Goal: Task Accomplishment & Management: Use online tool/utility

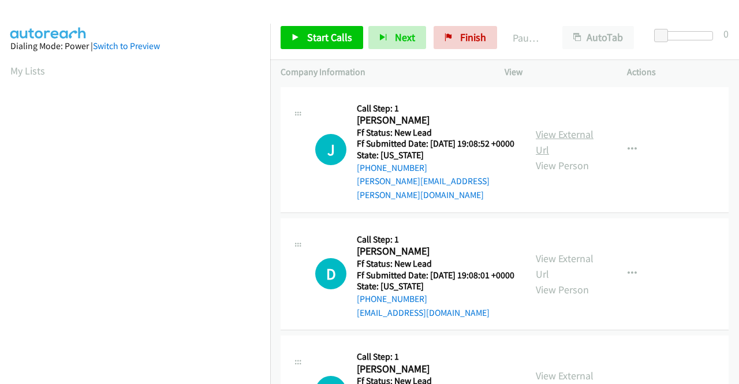
click at [569, 133] on link "View External Url" at bounding box center [565, 142] width 58 height 29
click at [571, 259] on link "View External Url" at bounding box center [565, 266] width 58 height 29
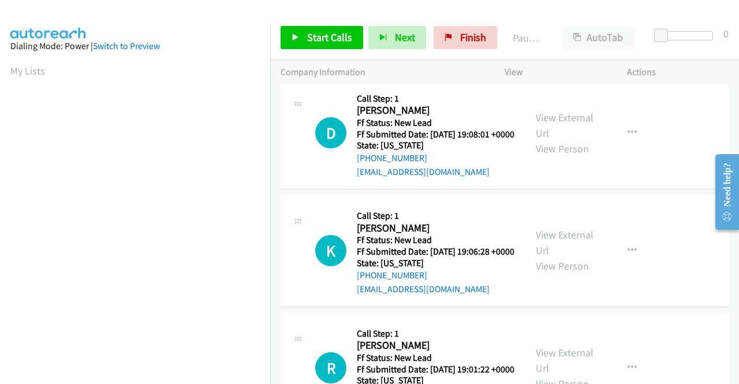
scroll to position [173, 0]
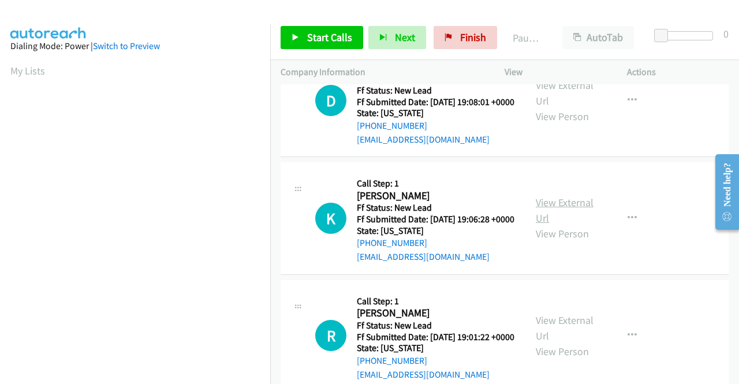
click at [544, 220] on link "View External Url" at bounding box center [565, 210] width 58 height 29
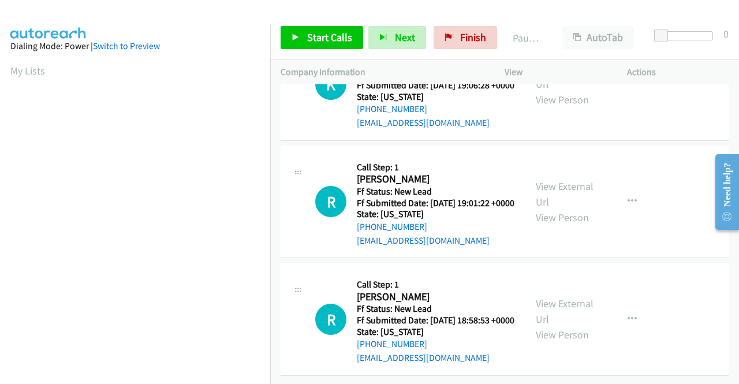
scroll to position [347, 0]
click at [566, 180] on link "View External Url" at bounding box center [565, 194] width 58 height 29
click at [571, 297] on link "View External Url" at bounding box center [565, 311] width 58 height 29
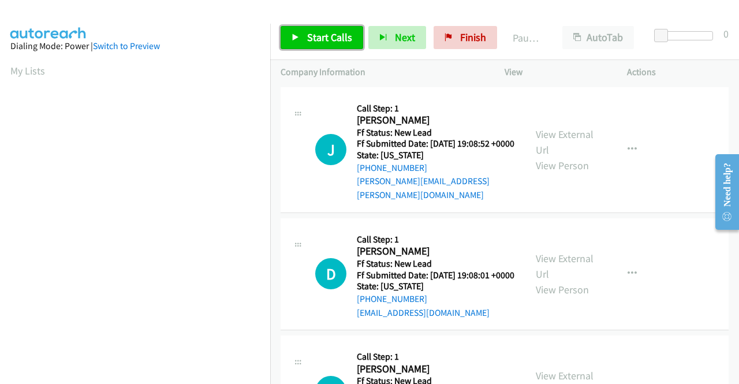
click at [322, 36] on span "Start Calls" at bounding box center [329, 37] width 45 height 13
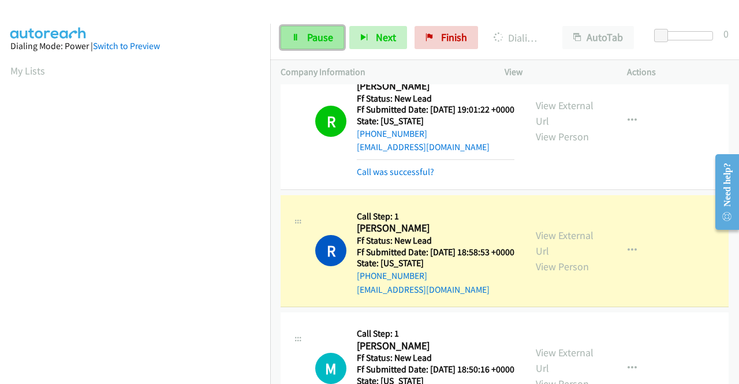
click at [321, 38] on span "Pause" at bounding box center [320, 37] width 26 height 13
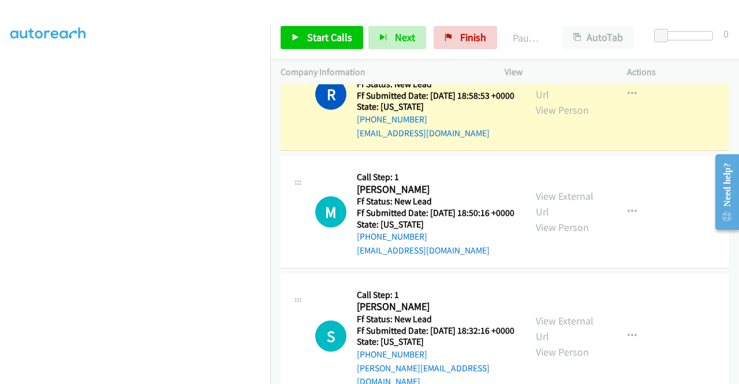
scroll to position [647, 0]
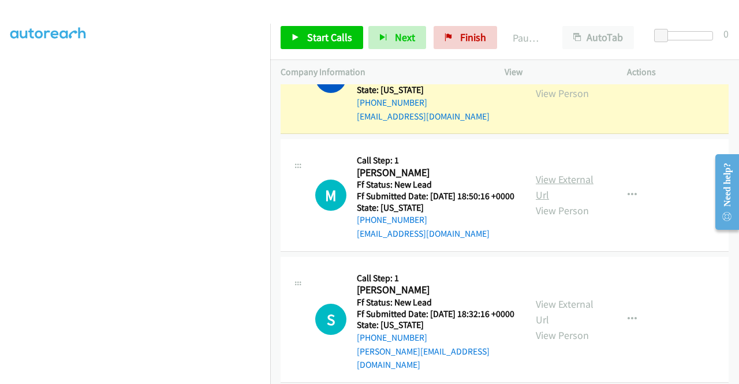
click at [567, 202] on link "View External Url" at bounding box center [565, 187] width 58 height 29
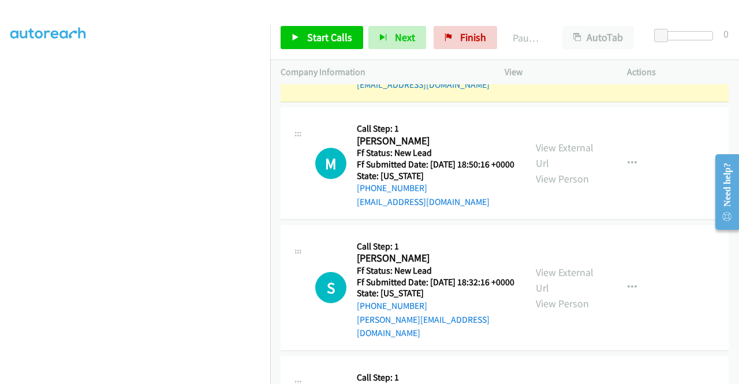
scroll to position [705, 0]
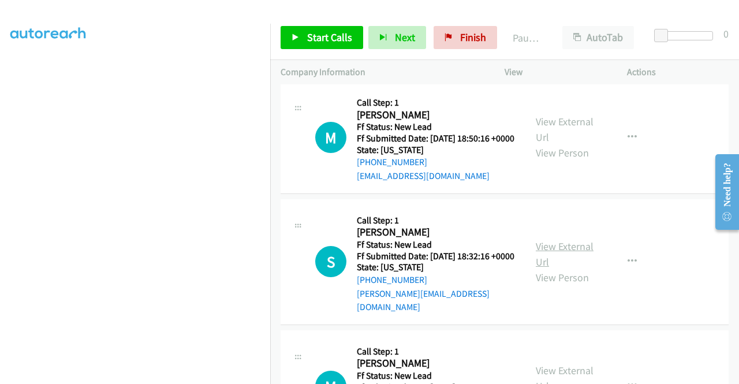
click at [560, 269] on link "View External Url" at bounding box center [565, 254] width 58 height 29
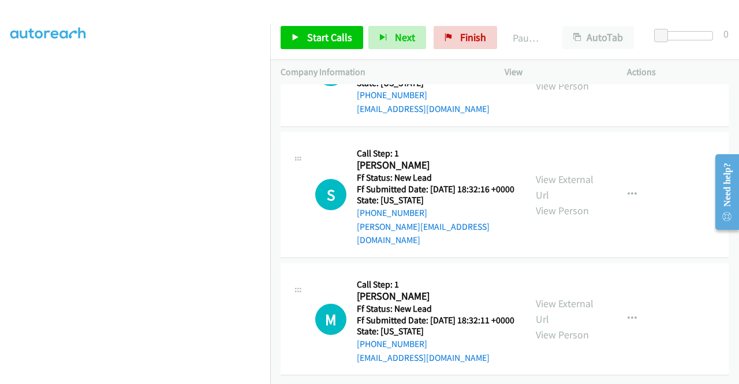
scroll to position [842, 0]
click at [563, 297] on link "View External Url" at bounding box center [565, 311] width 58 height 29
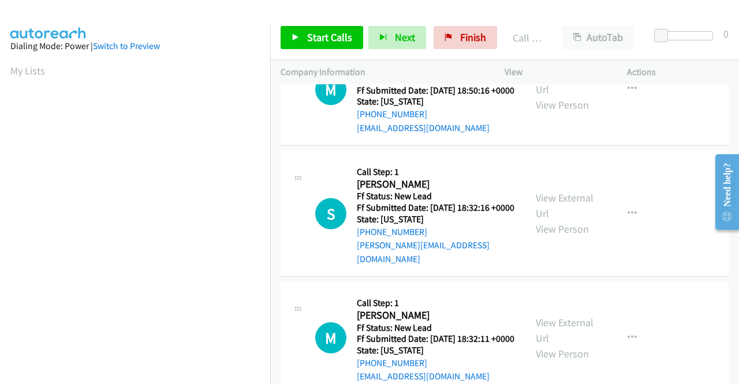
scroll to position [866, 0]
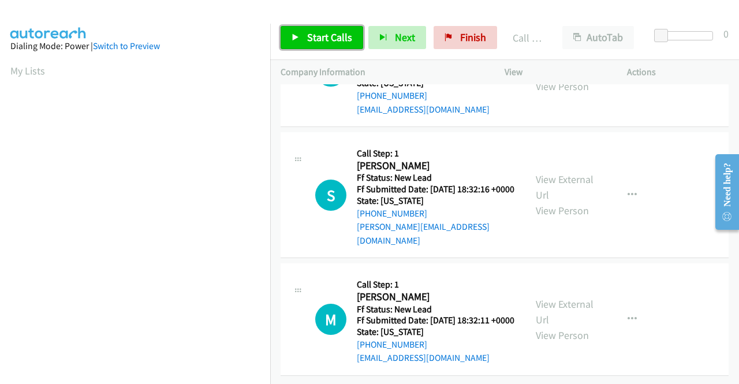
click at [341, 34] on span "Start Calls" at bounding box center [329, 37] width 45 height 13
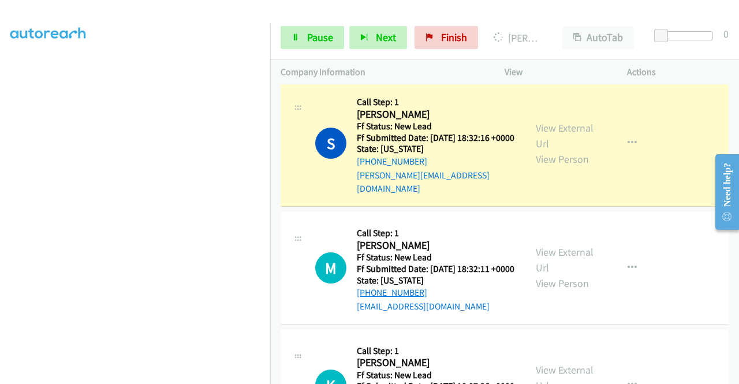
scroll to position [930, 0]
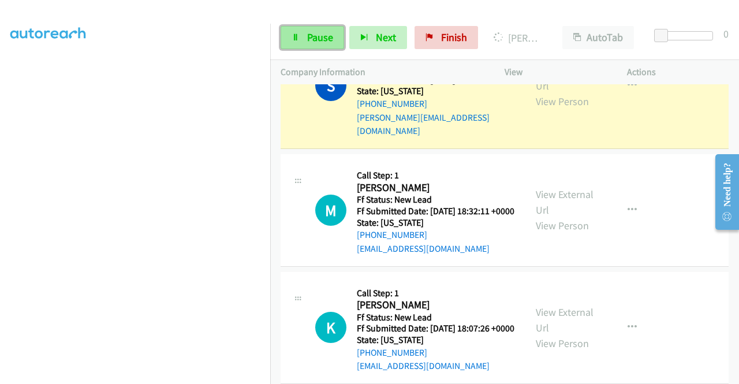
click at [314, 42] on span "Pause" at bounding box center [320, 37] width 26 height 13
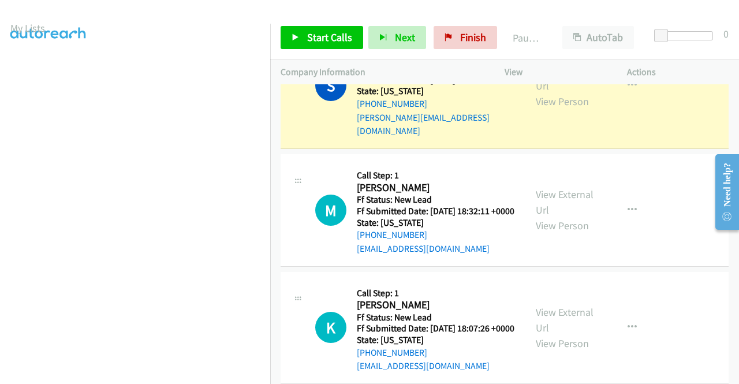
scroll to position [32, 0]
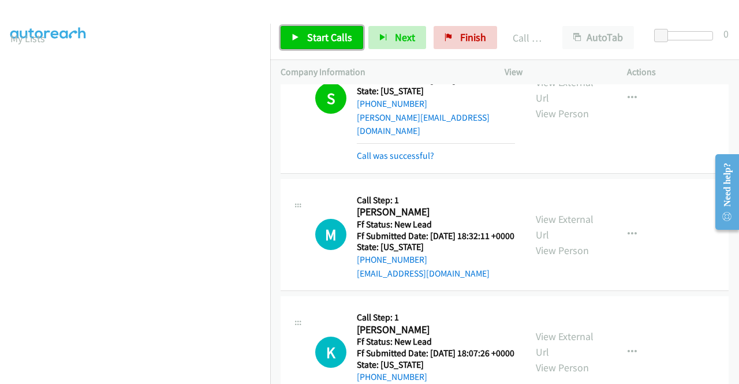
click at [292, 42] on link "Start Calls" at bounding box center [322, 37] width 83 height 23
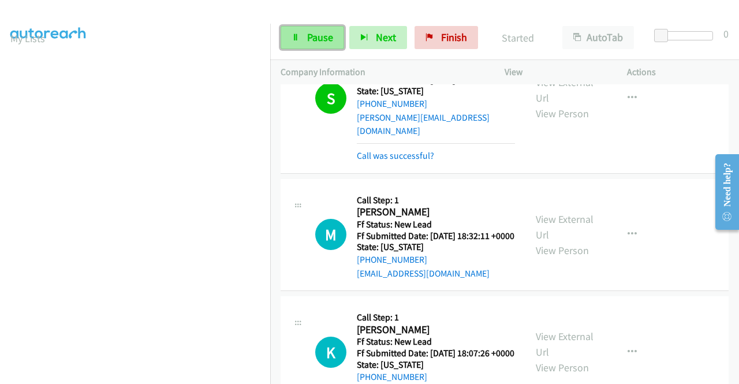
click at [329, 42] on span "Pause" at bounding box center [320, 37] width 26 height 13
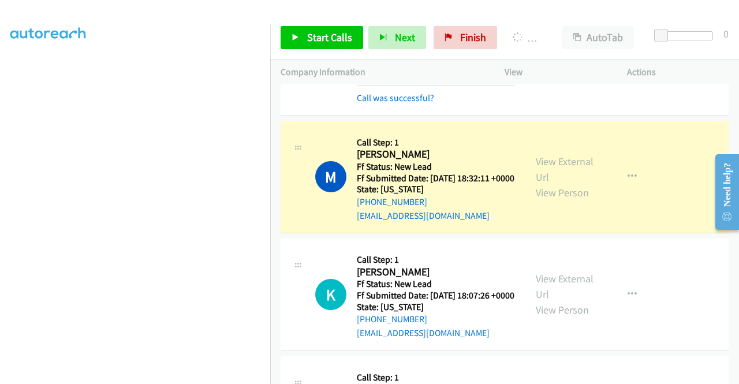
scroll to position [0, 0]
drag, startPoint x: 462, startPoint y: 39, endPoint x: 425, endPoint y: 54, distance: 39.7
click at [462, 39] on span "Finish" at bounding box center [473, 37] width 26 height 13
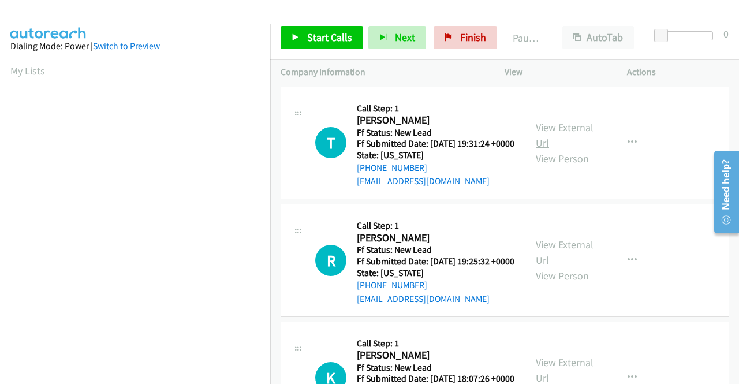
click at [565, 127] on link "View External Url" at bounding box center [565, 135] width 58 height 29
click at [575, 266] on link "View External Url" at bounding box center [565, 252] width 58 height 29
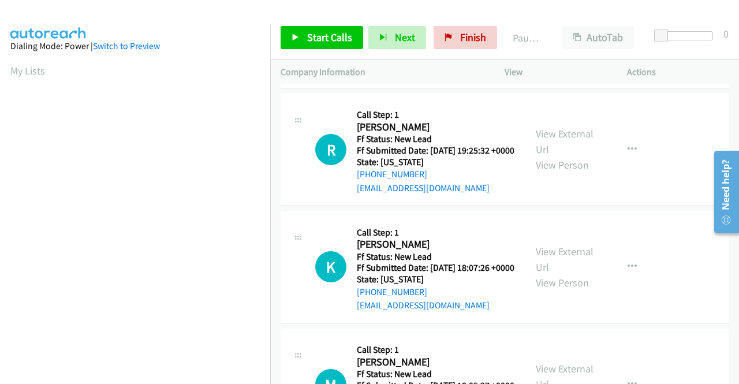
scroll to position [116, 0]
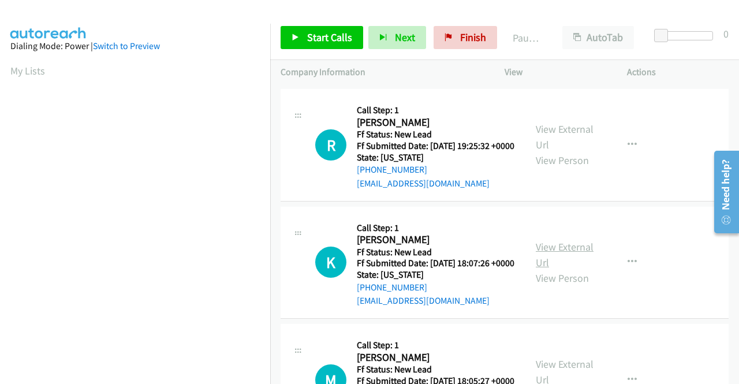
click at [543, 269] on link "View External Url" at bounding box center [565, 254] width 58 height 29
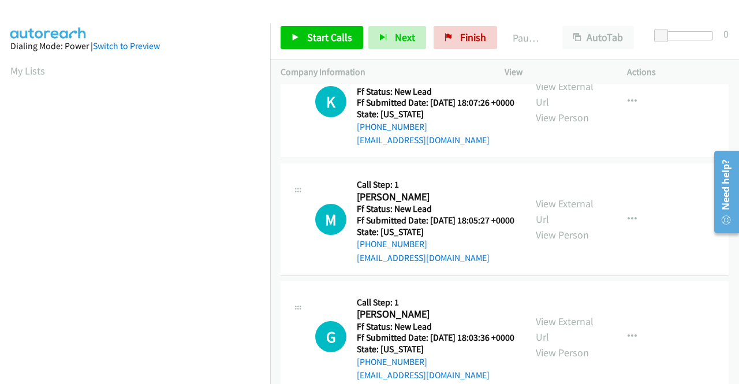
scroll to position [289, 0]
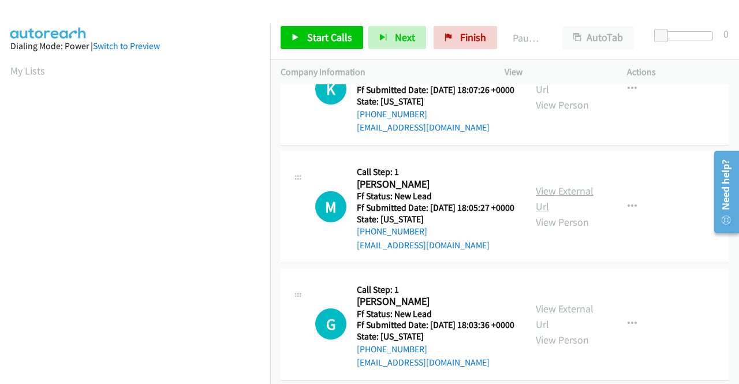
click at [566, 213] on link "View External Url" at bounding box center [565, 198] width 58 height 29
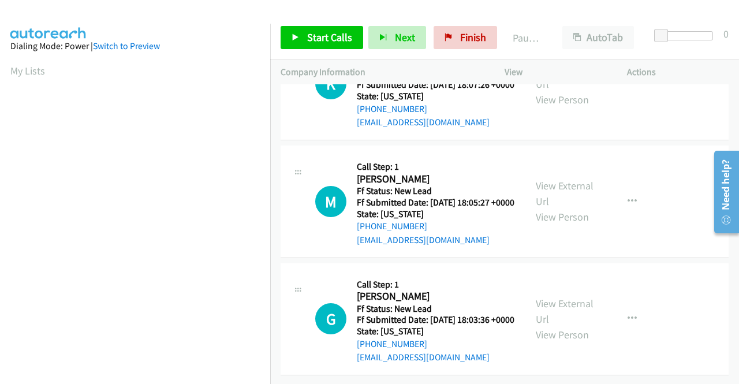
scroll to position [358, 0]
click at [550, 297] on link "View External Url" at bounding box center [565, 311] width 58 height 29
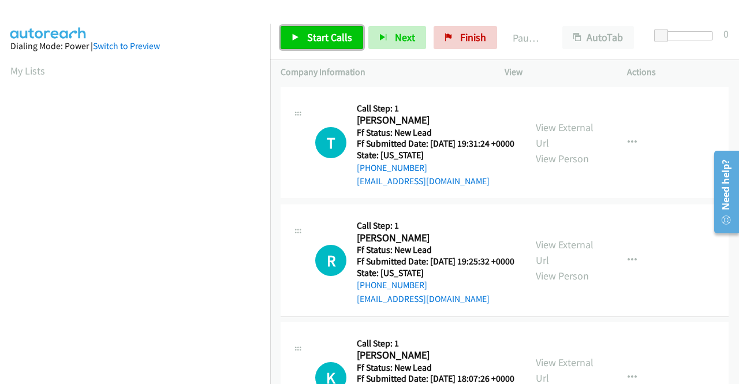
click at [337, 40] on span "Start Calls" at bounding box center [329, 37] width 45 height 13
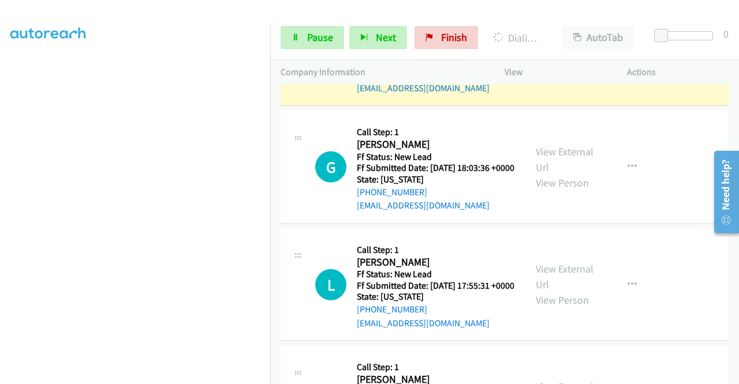
scroll to position [263, 0]
click at [322, 31] on span "Pause" at bounding box center [320, 37] width 26 height 13
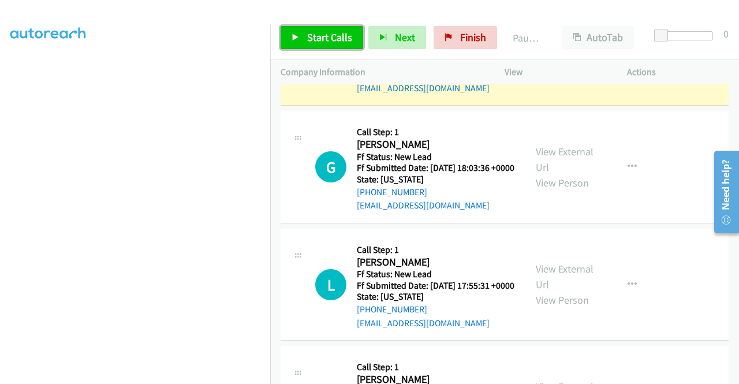
click at [322, 31] on span "Start Calls" at bounding box center [329, 37] width 45 height 13
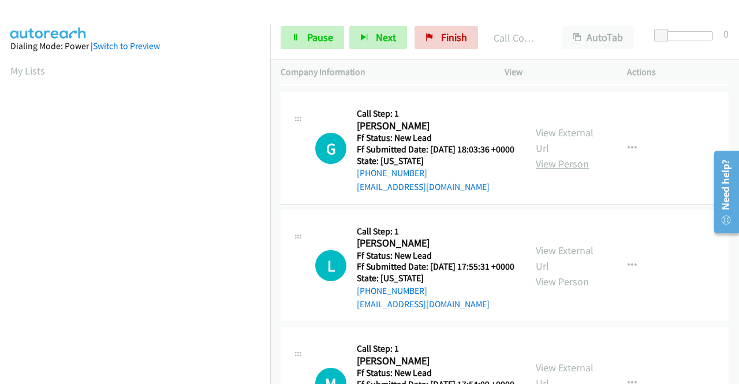
scroll to position [578, 0]
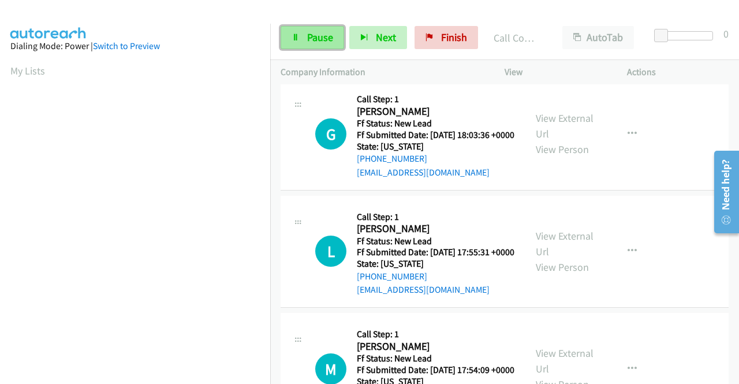
click at [323, 44] on link "Pause" at bounding box center [313, 37] width 64 height 23
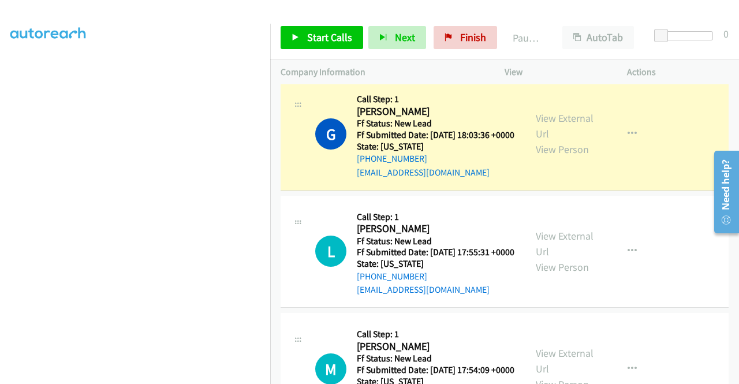
scroll to position [0, 0]
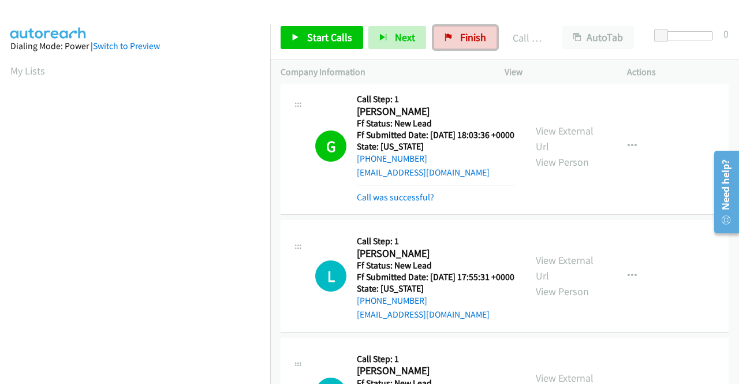
drag, startPoint x: 478, startPoint y: 34, endPoint x: 411, endPoint y: 61, distance: 72.1
click at [478, 34] on span "Finish" at bounding box center [473, 37] width 26 height 13
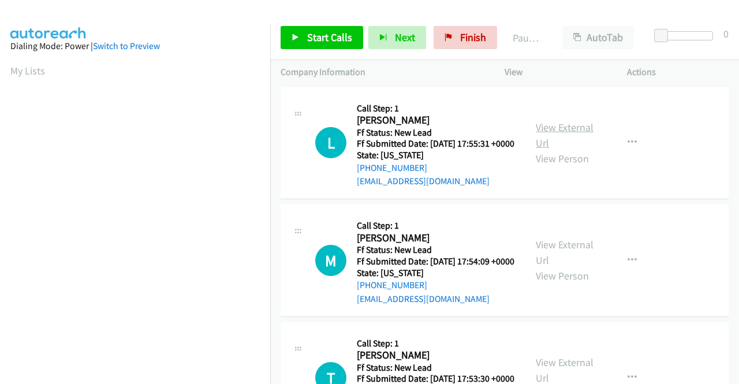
click at [562, 132] on link "View External Url" at bounding box center [565, 135] width 58 height 29
click at [554, 263] on link "View External Url" at bounding box center [565, 252] width 58 height 29
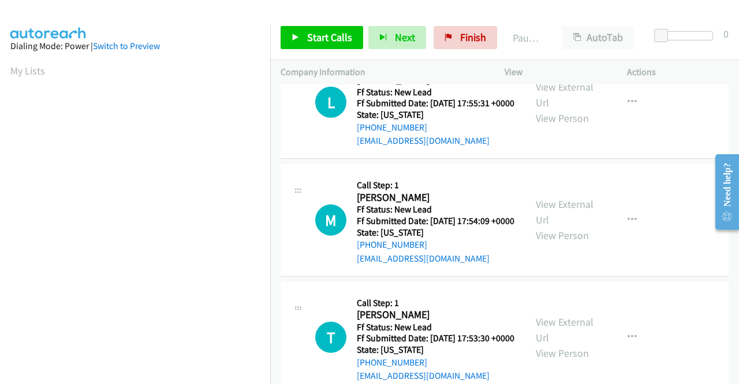
scroll to position [58, 0]
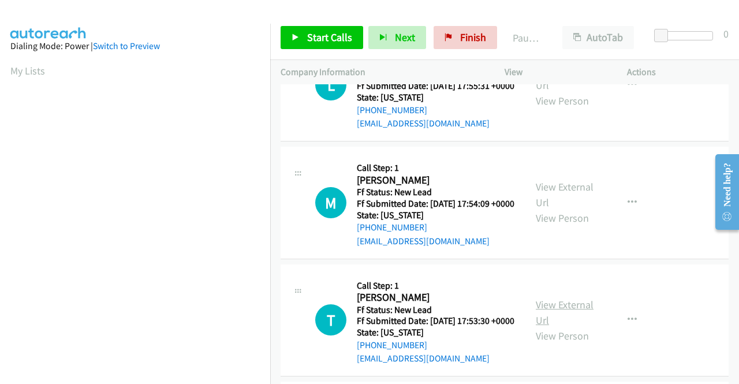
click at [552, 327] on link "View External Url" at bounding box center [565, 312] width 58 height 29
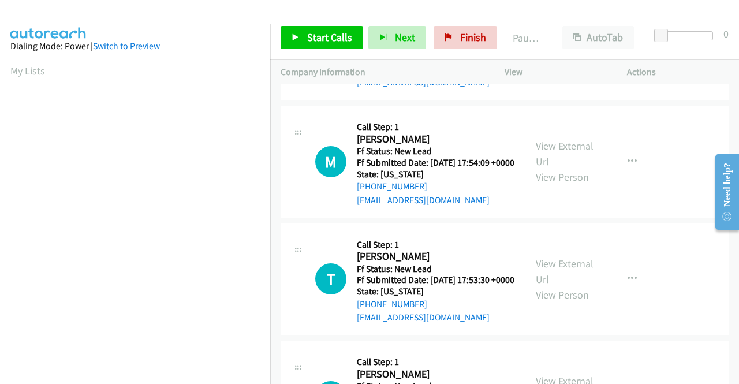
scroll to position [231, 0]
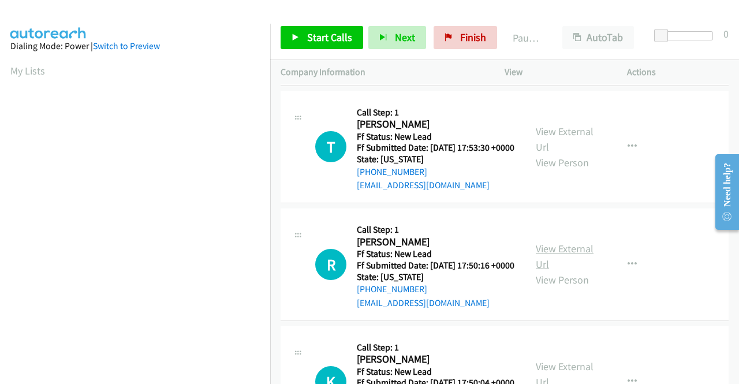
click at [555, 271] on link "View External Url" at bounding box center [565, 256] width 58 height 29
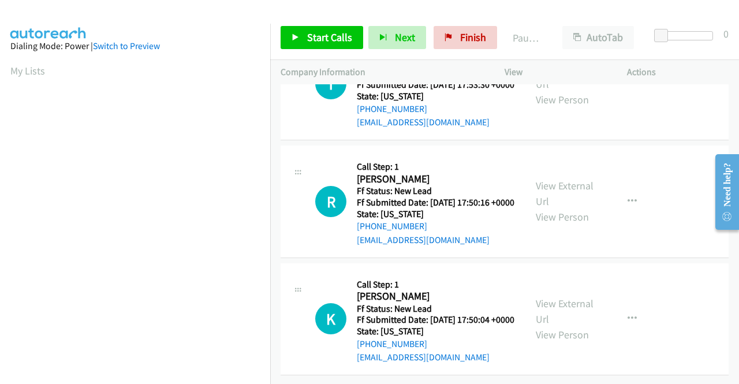
scroll to position [358, 0]
click at [546, 297] on link "View External Url" at bounding box center [565, 311] width 58 height 29
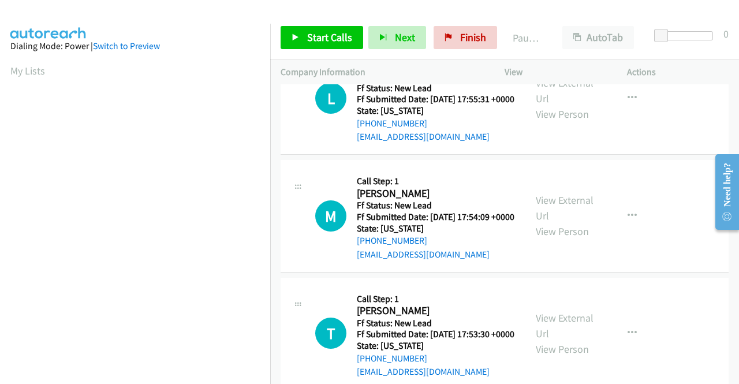
scroll to position [0, 0]
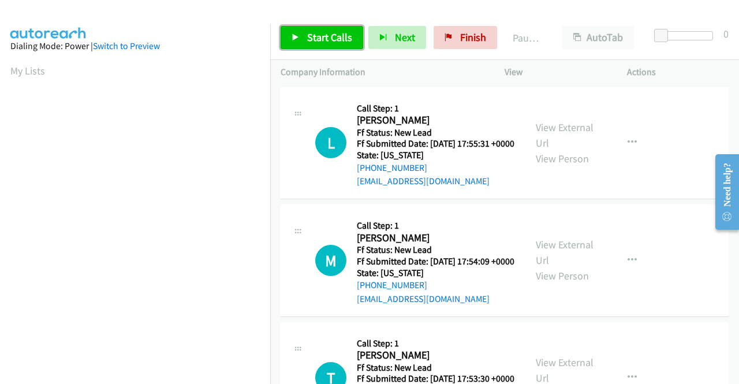
click at [338, 36] on span "Start Calls" at bounding box center [329, 37] width 45 height 13
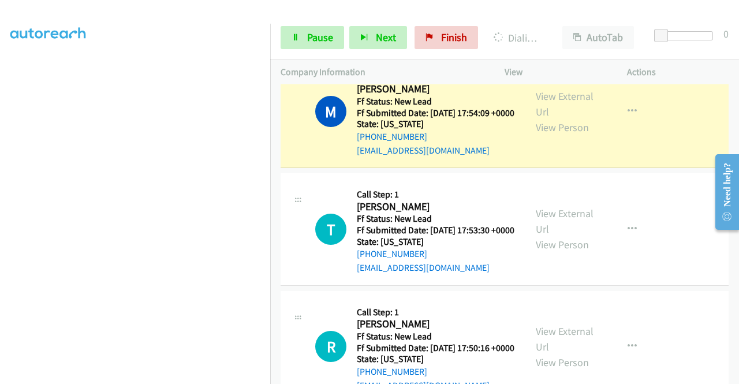
scroll to position [263, 0]
click at [318, 42] on span "Pause" at bounding box center [320, 37] width 26 height 13
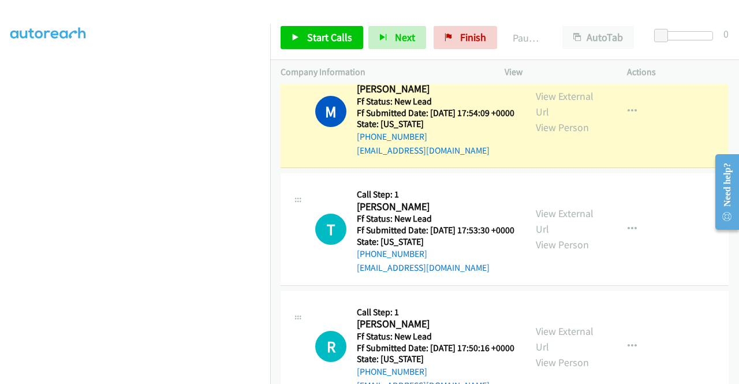
scroll to position [90, 0]
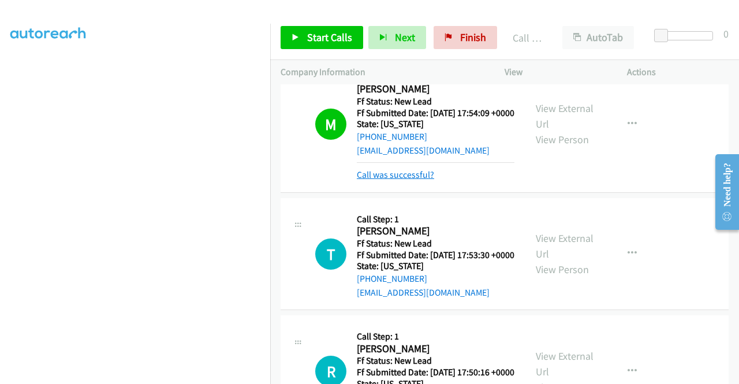
click at [393, 180] on link "Call was successful?" at bounding box center [395, 174] width 77 height 11
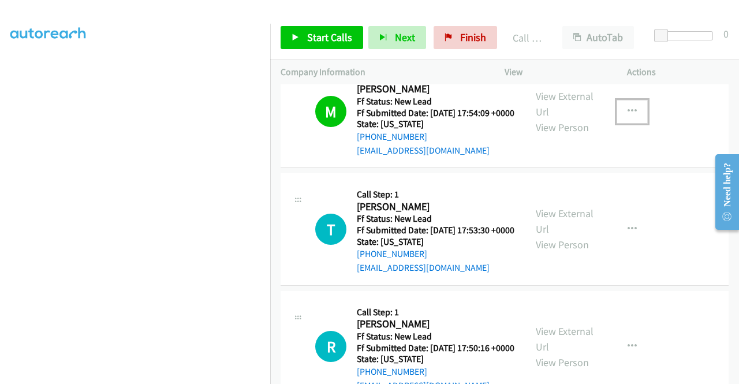
click at [617, 123] on button "button" at bounding box center [632, 111] width 31 height 23
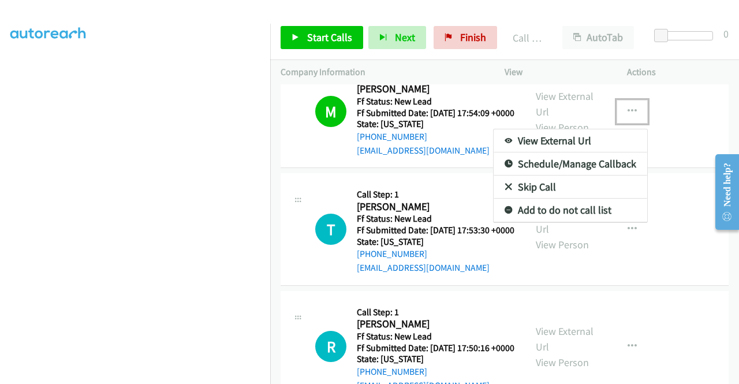
click at [603, 222] on link "Add to do not call list" at bounding box center [571, 210] width 154 height 23
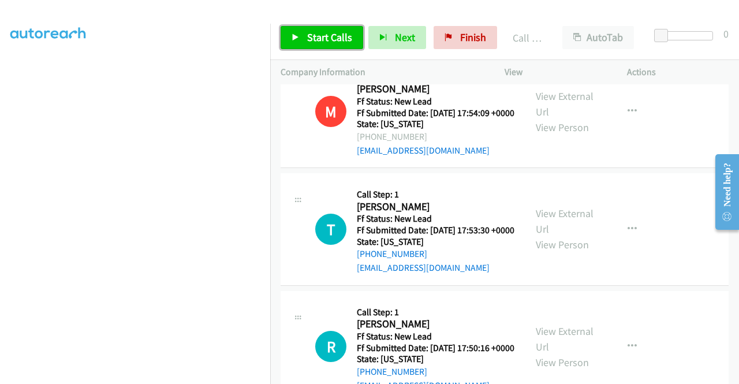
click at [330, 31] on span "Start Calls" at bounding box center [329, 37] width 45 height 13
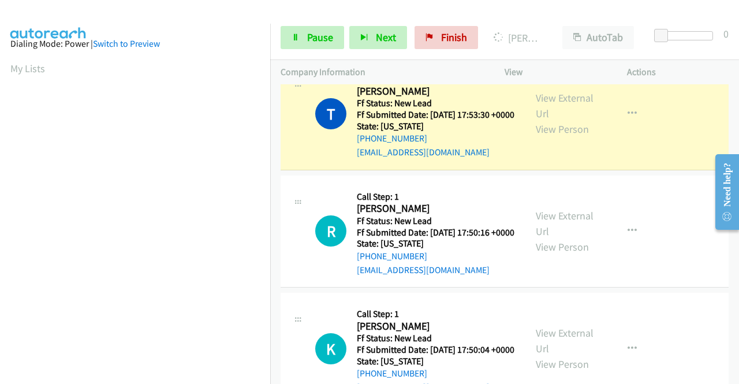
scroll to position [0, 0]
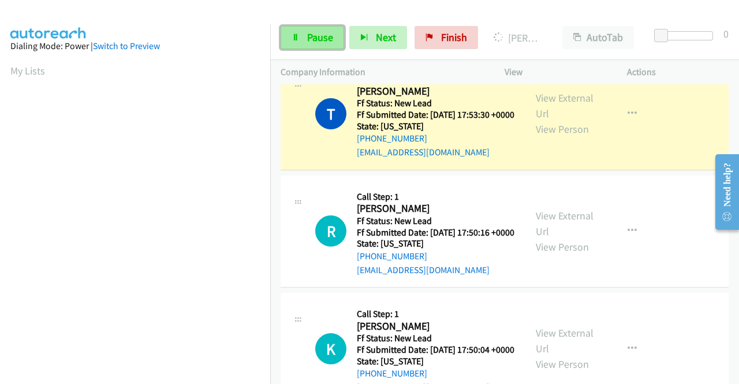
click at [323, 33] on span "Pause" at bounding box center [320, 37] width 26 height 13
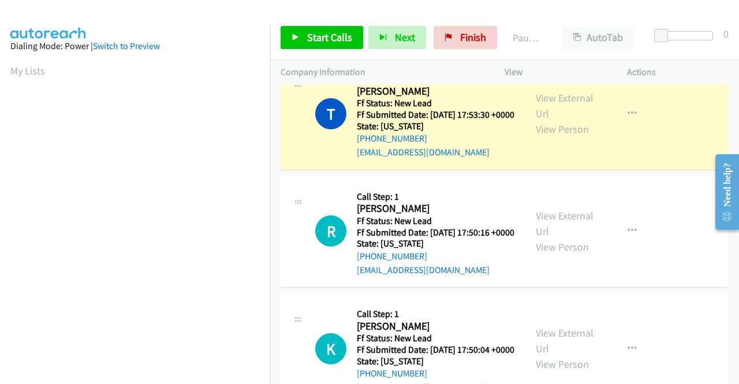
scroll to position [263, 0]
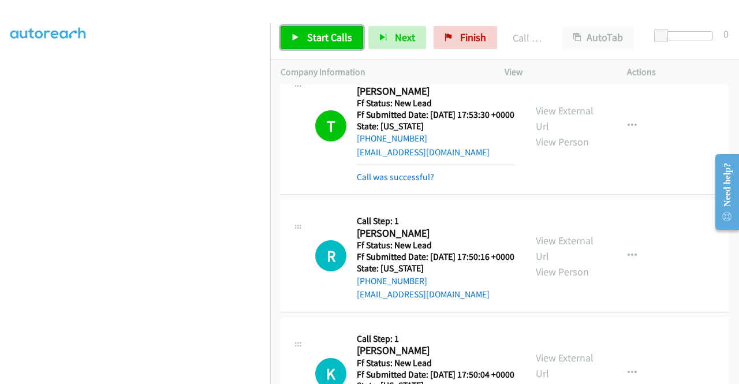
click at [338, 35] on span "Start Calls" at bounding box center [329, 37] width 45 height 13
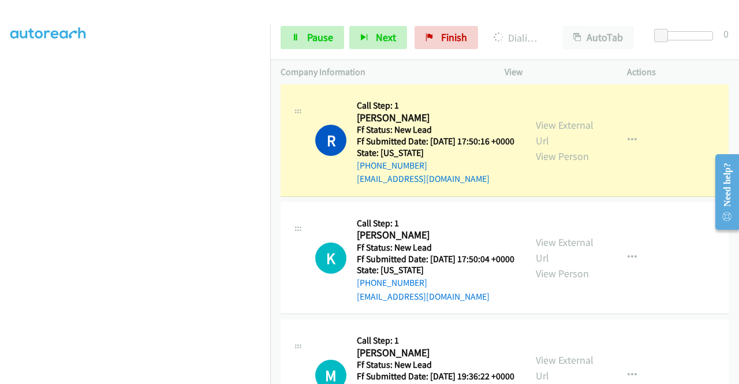
scroll to position [0, 0]
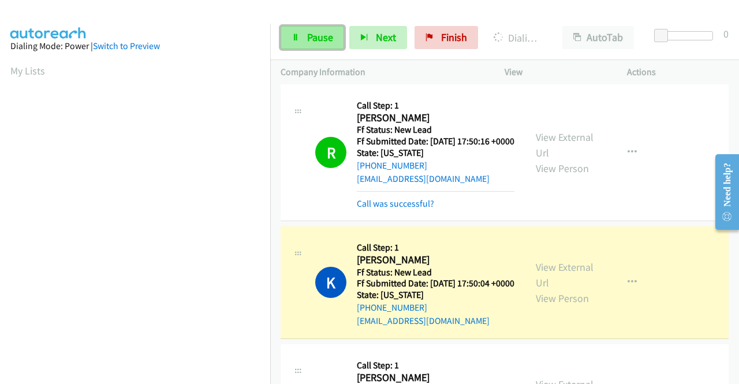
click at [321, 35] on span "Pause" at bounding box center [320, 37] width 26 height 13
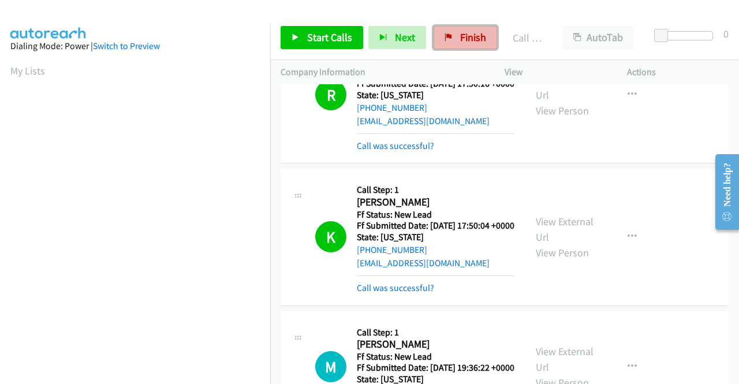
click at [476, 32] on span "Finish" at bounding box center [473, 37] width 26 height 13
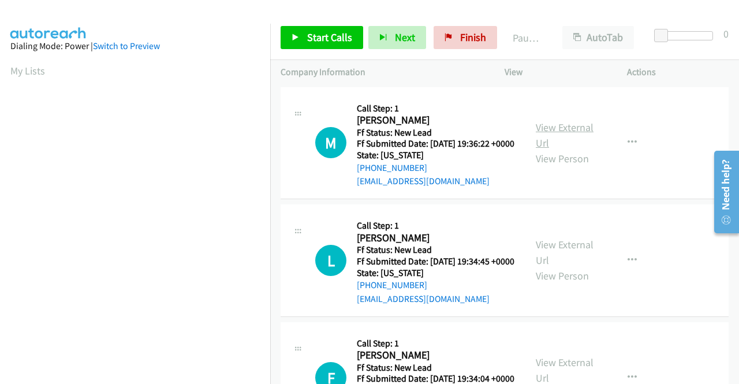
click at [561, 138] on link "View External Url" at bounding box center [565, 135] width 58 height 29
click at [546, 259] on link "View External Url" at bounding box center [565, 252] width 58 height 29
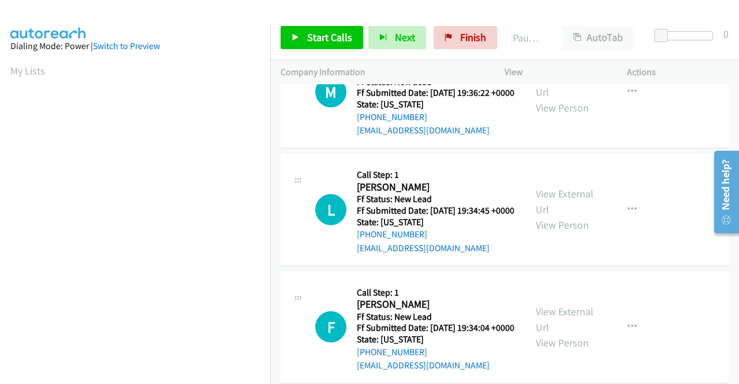
scroll to position [116, 0]
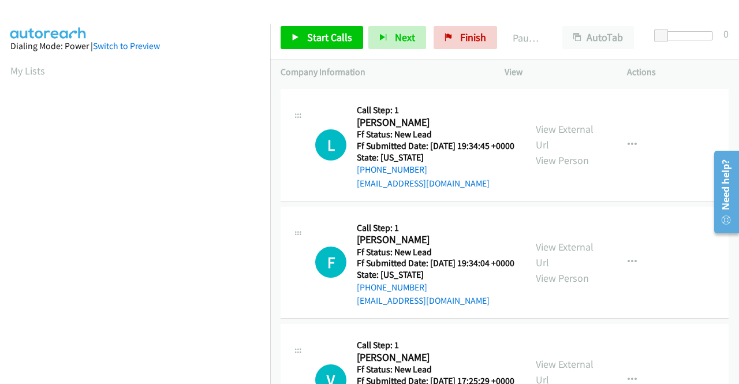
click at [552, 281] on div "View External Url View Person" at bounding box center [566, 262] width 60 height 47
click at [553, 269] on link "View External Url" at bounding box center [565, 254] width 58 height 29
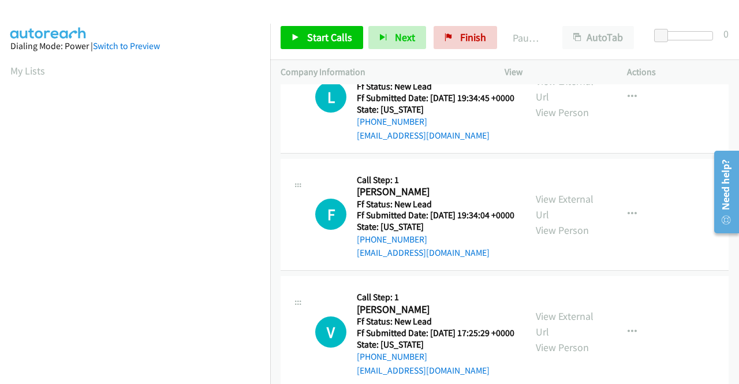
scroll to position [231, 0]
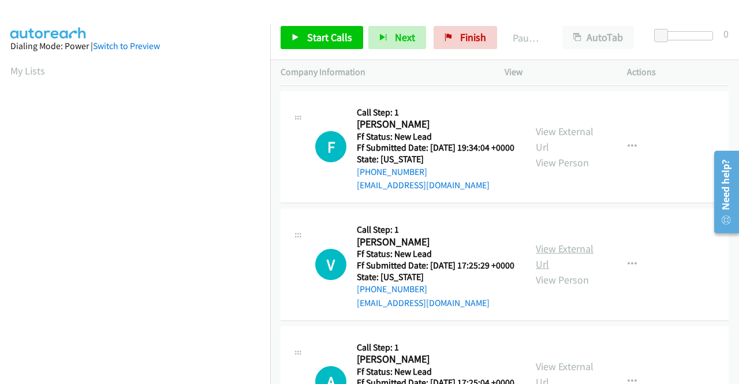
click at [538, 271] on link "View External Url" at bounding box center [565, 256] width 58 height 29
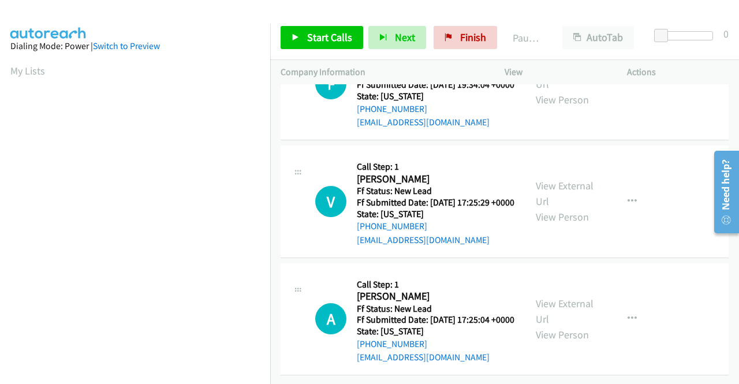
scroll to position [358, 0]
click at [573, 297] on link "View External Url" at bounding box center [565, 311] width 58 height 29
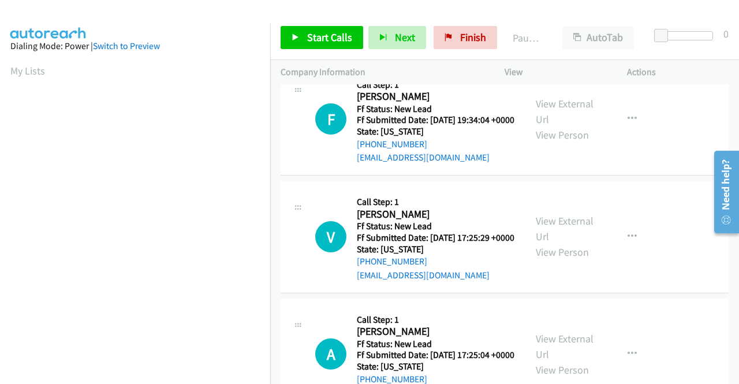
scroll to position [0, 0]
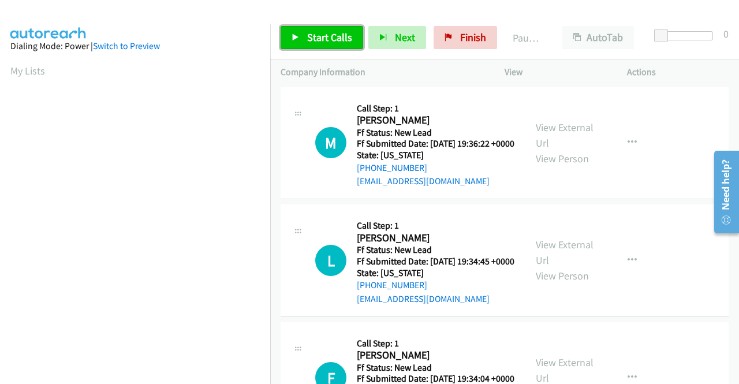
click at [322, 36] on span "Start Calls" at bounding box center [329, 37] width 45 height 13
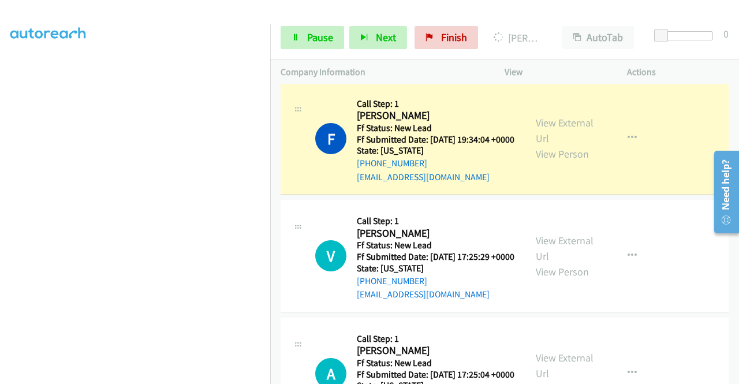
scroll to position [263, 0]
click at [295, 30] on link "Pause" at bounding box center [313, 37] width 64 height 23
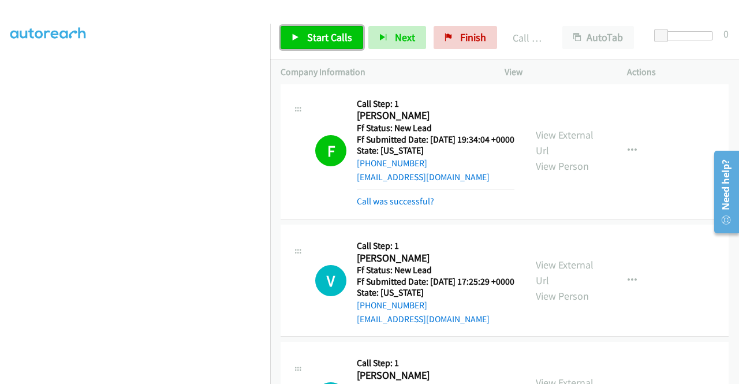
click at [342, 36] on span "Start Calls" at bounding box center [329, 37] width 45 height 13
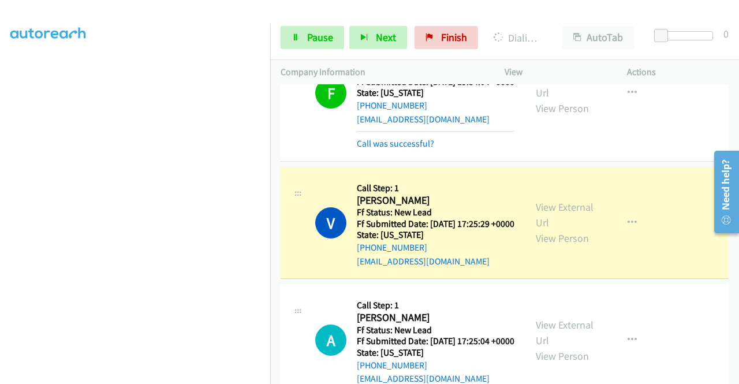
scroll to position [0, 0]
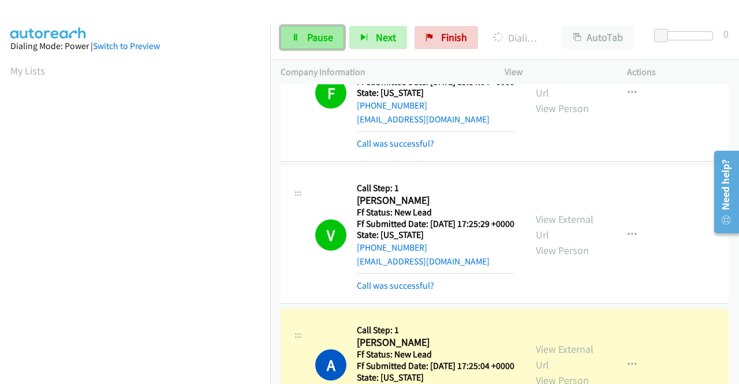
click at [332, 36] on span "Pause" at bounding box center [320, 37] width 26 height 13
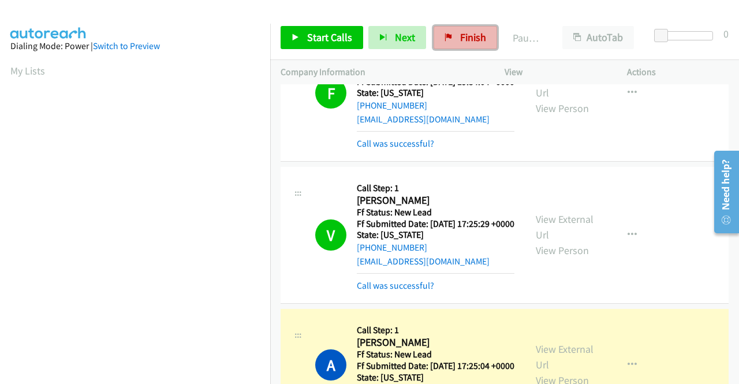
click at [453, 38] on link "Finish" at bounding box center [466, 37] width 64 height 23
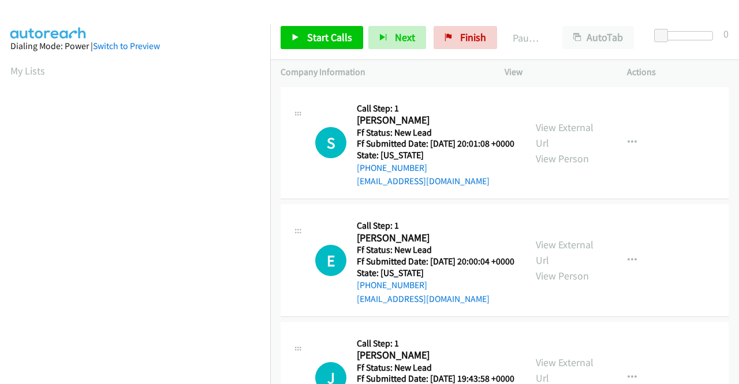
click at [573, 142] on div "View External Url View Person" at bounding box center [566, 143] width 60 height 47
click at [575, 136] on link "View External Url" at bounding box center [565, 135] width 58 height 29
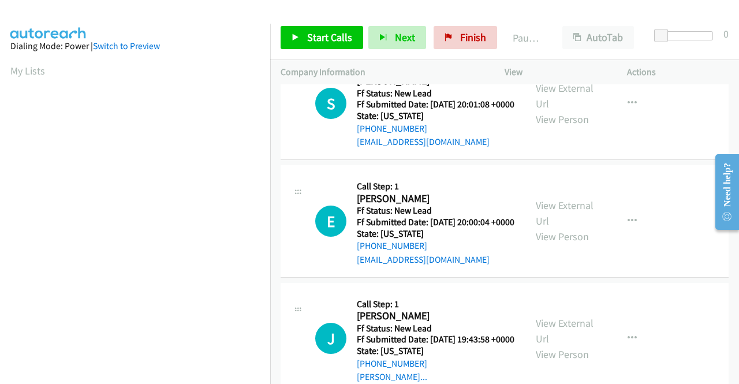
scroll to position [58, 0]
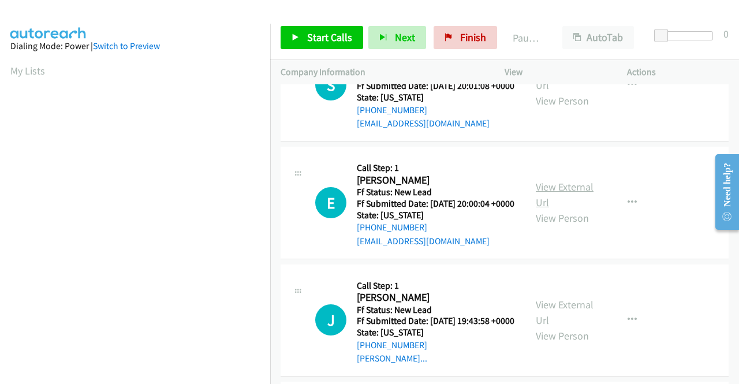
click at [550, 203] on link "View External Url" at bounding box center [565, 194] width 58 height 29
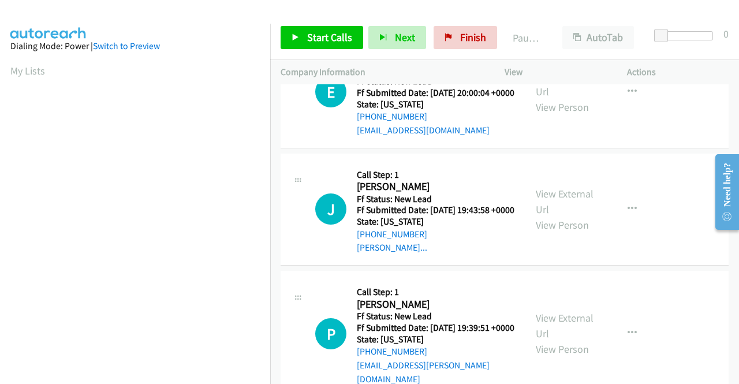
scroll to position [173, 0]
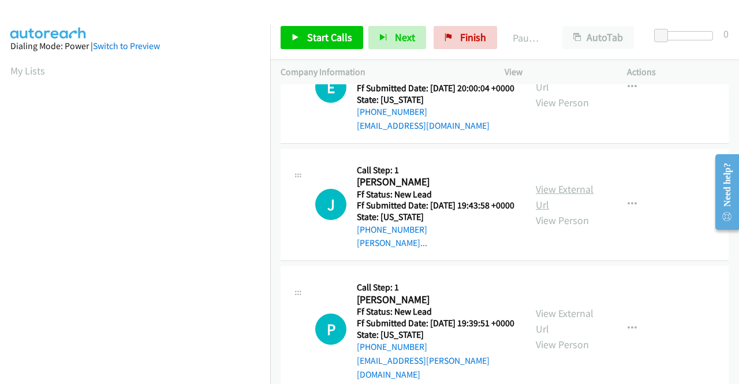
click at [550, 211] on link "View External Url" at bounding box center [565, 196] width 58 height 29
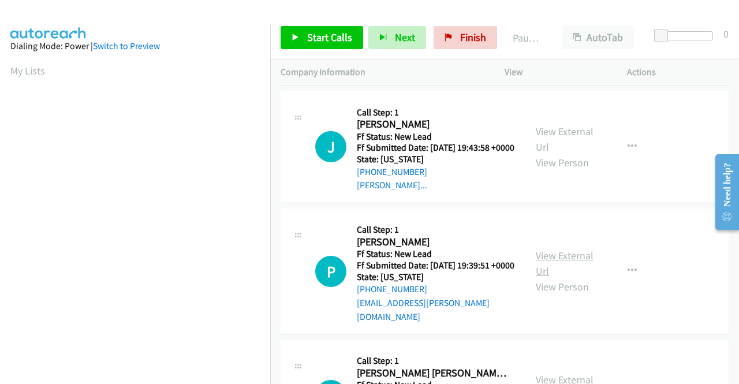
click at [559, 278] on link "View External Url" at bounding box center [565, 263] width 58 height 29
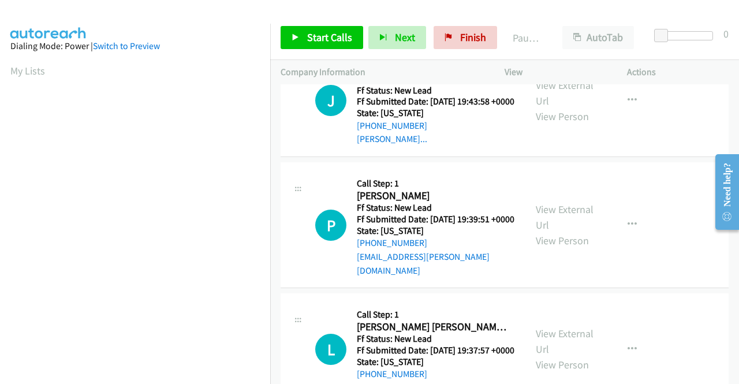
scroll to position [358, 0]
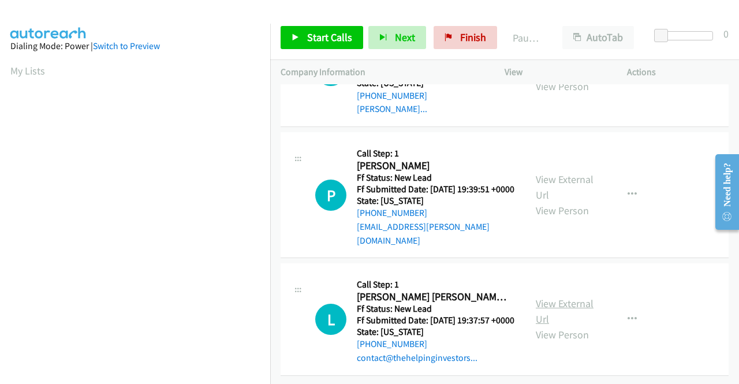
click at [543, 297] on link "View External Url" at bounding box center [565, 311] width 58 height 29
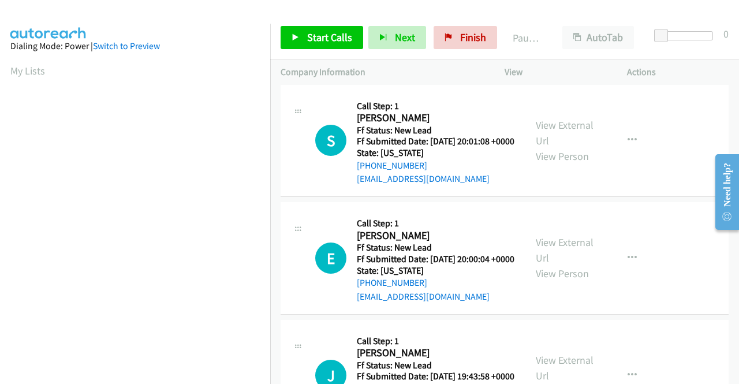
scroll to position [0, 0]
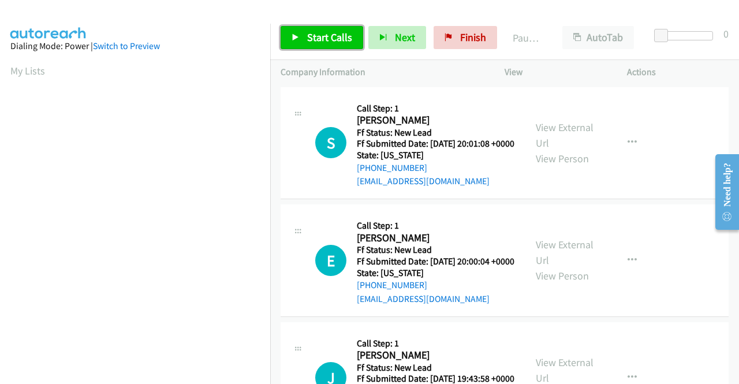
click at [342, 44] on link "Start Calls" at bounding box center [322, 37] width 83 height 23
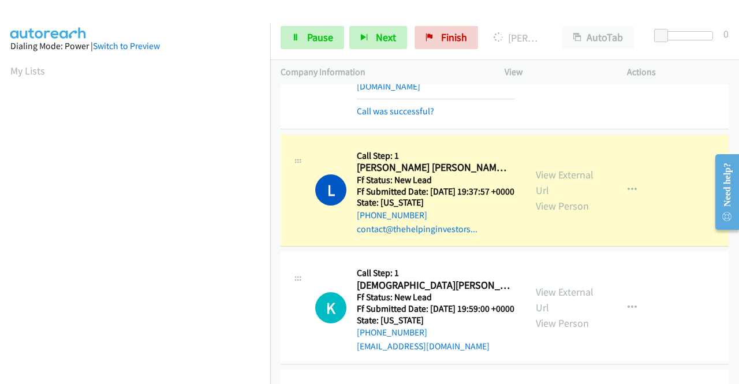
scroll to position [593, 0]
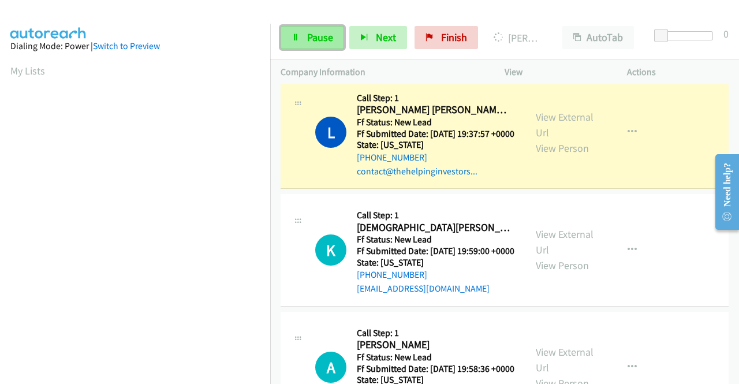
click at [318, 36] on span "Pause" at bounding box center [320, 37] width 26 height 13
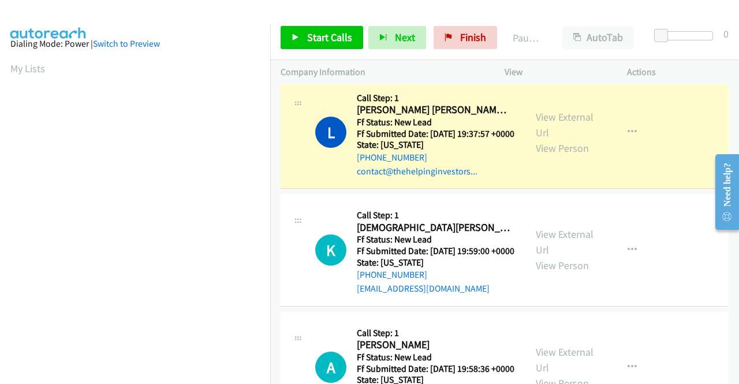
scroll to position [0, 0]
click at [195, 32] on aside "Dialing Mode: Power | Switch to Preview My Lists" at bounding box center [135, 343] width 270 height 639
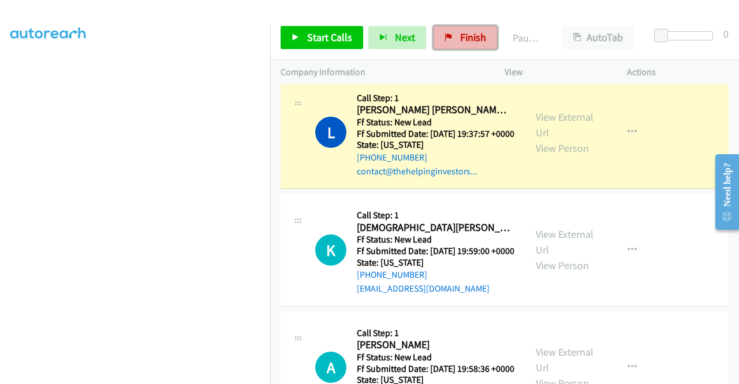
click at [455, 33] on link "Finish" at bounding box center [466, 37] width 64 height 23
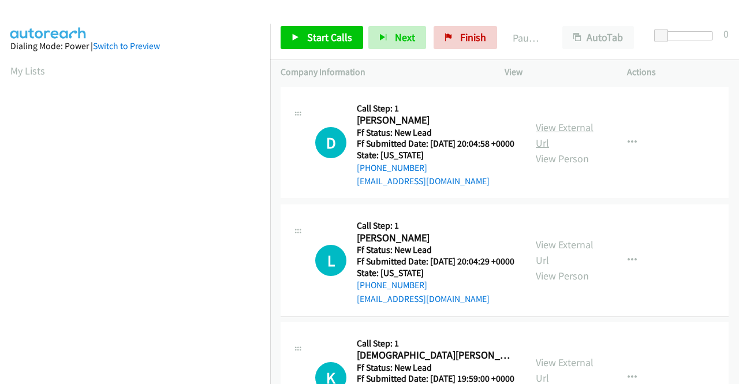
click at [581, 133] on link "View External Url" at bounding box center [565, 135] width 58 height 29
click at [543, 262] on link "View External Url" at bounding box center [565, 252] width 58 height 29
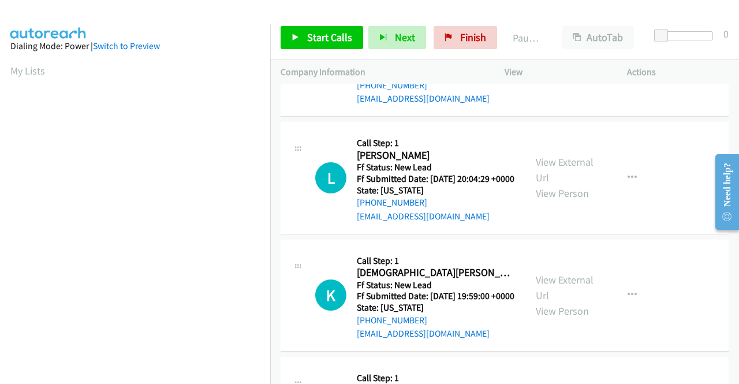
scroll to position [116, 0]
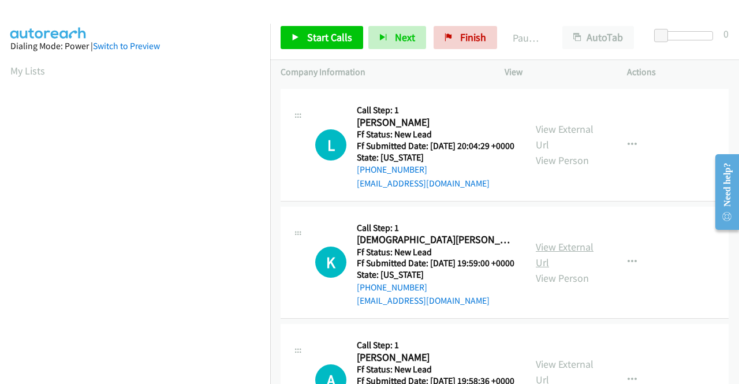
click at [563, 269] on link "View External Url" at bounding box center [565, 254] width 58 height 29
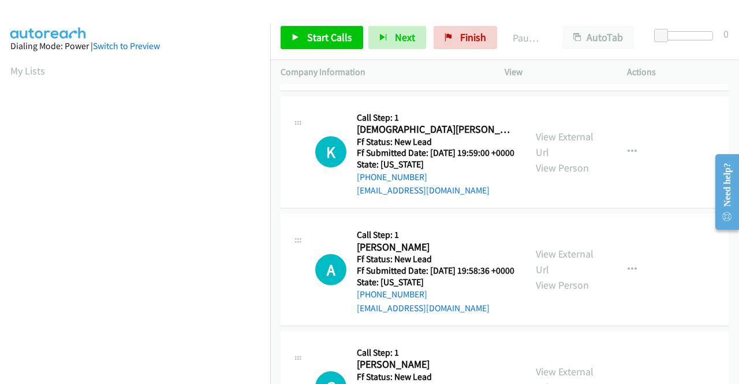
scroll to position [231, 0]
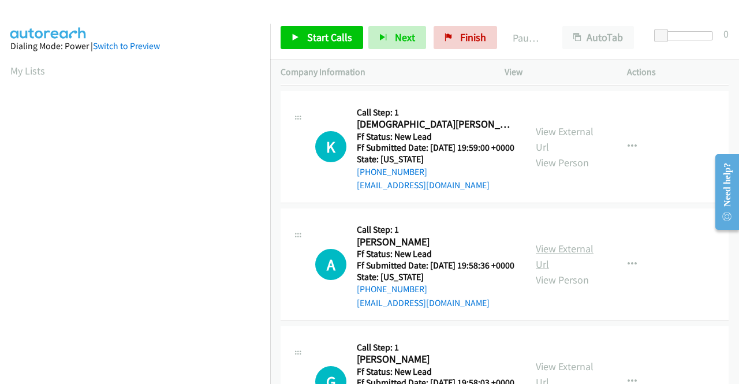
click at [567, 271] on link "View External Url" at bounding box center [565, 256] width 58 height 29
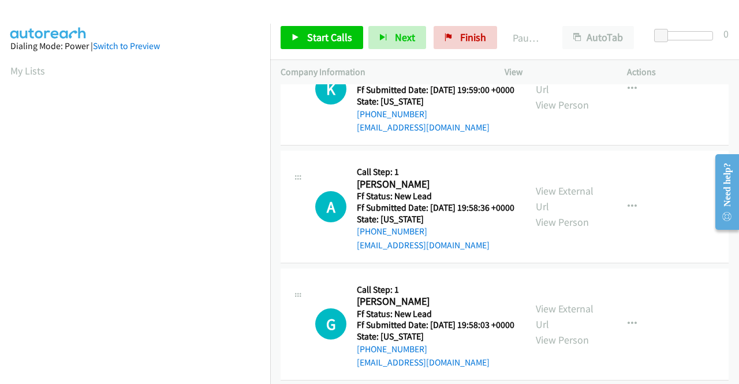
scroll to position [358, 0]
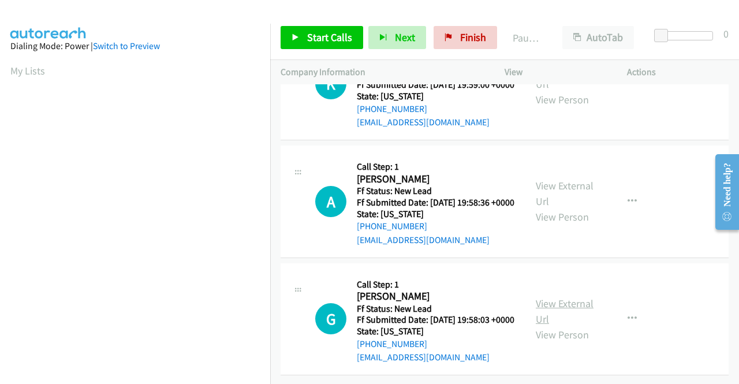
click at [561, 297] on link "View External Url" at bounding box center [565, 311] width 58 height 29
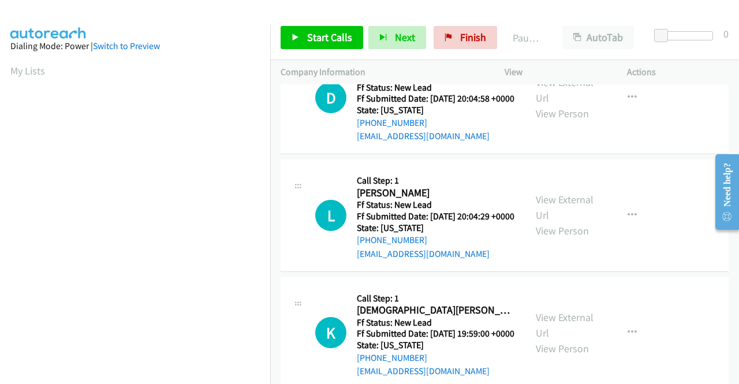
scroll to position [0, 0]
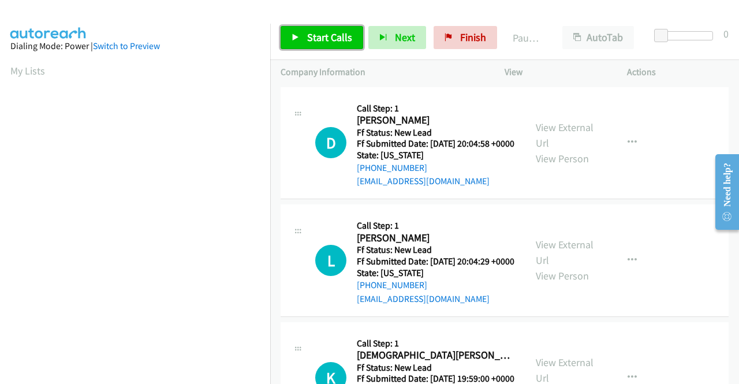
click at [313, 38] on span "Start Calls" at bounding box center [329, 37] width 45 height 13
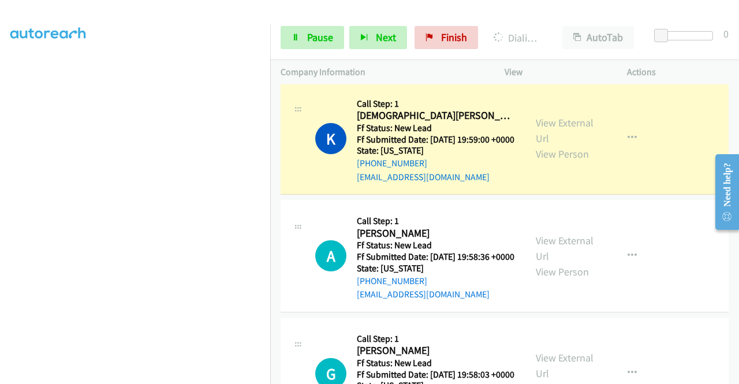
scroll to position [263, 0]
click at [302, 38] on link "Pause" at bounding box center [313, 37] width 64 height 23
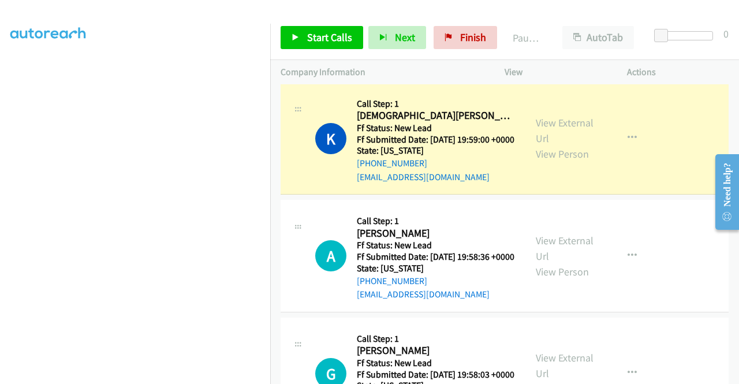
scroll to position [0, 0]
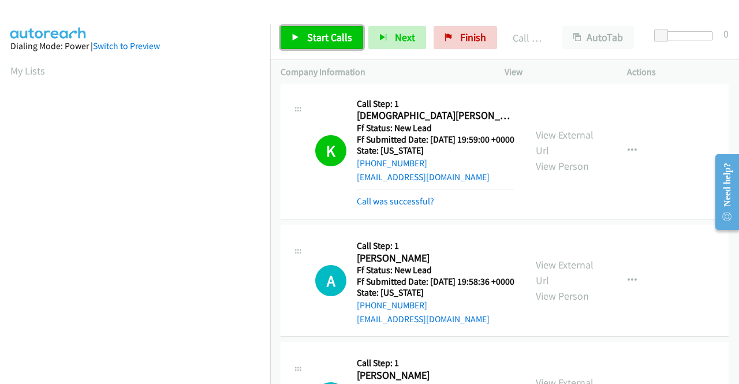
click at [338, 36] on span "Start Calls" at bounding box center [329, 37] width 45 height 13
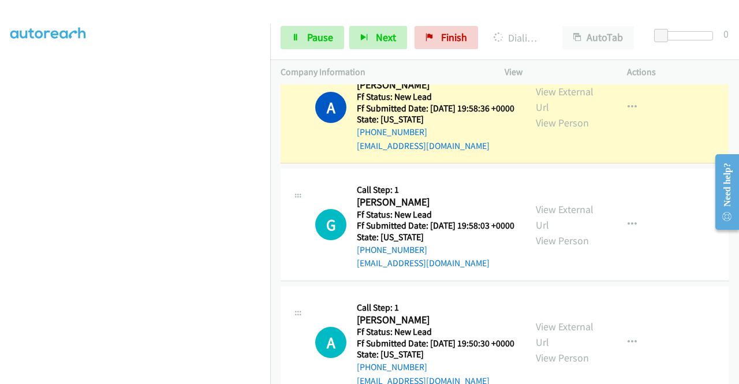
scroll to position [263, 0]
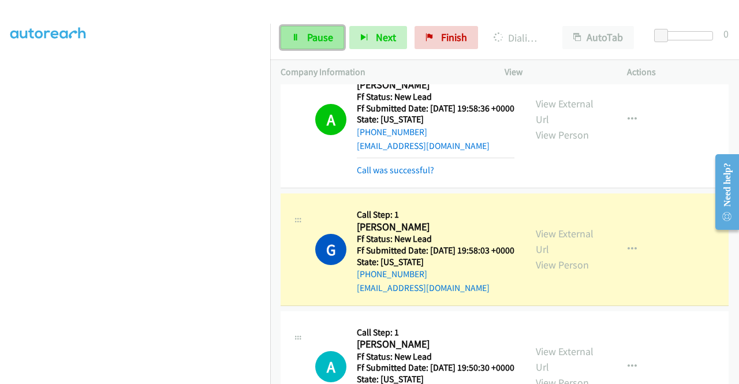
click at [327, 41] on span "Pause" at bounding box center [320, 37] width 26 height 13
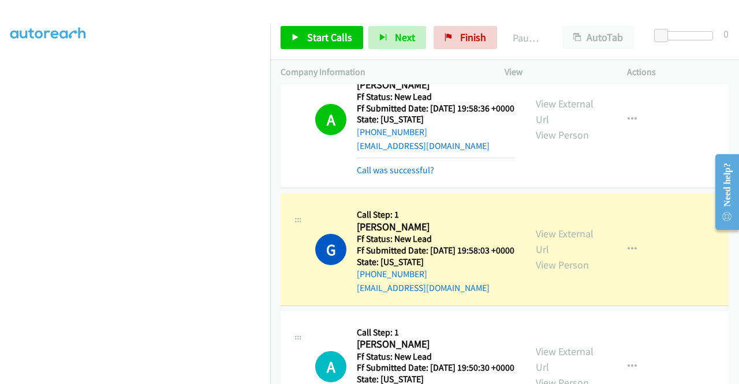
scroll to position [90, 0]
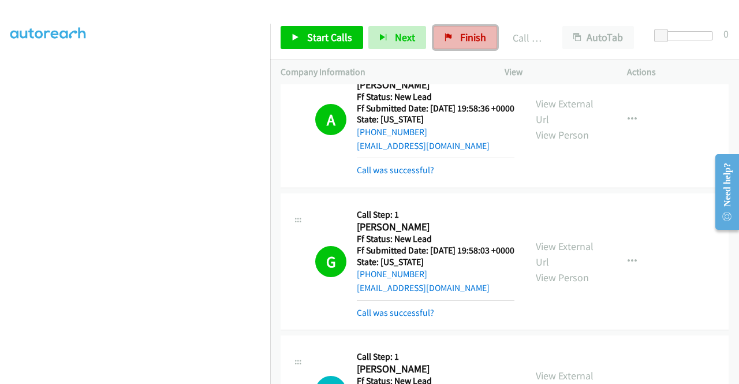
click at [460, 33] on span "Finish" at bounding box center [473, 37] width 26 height 13
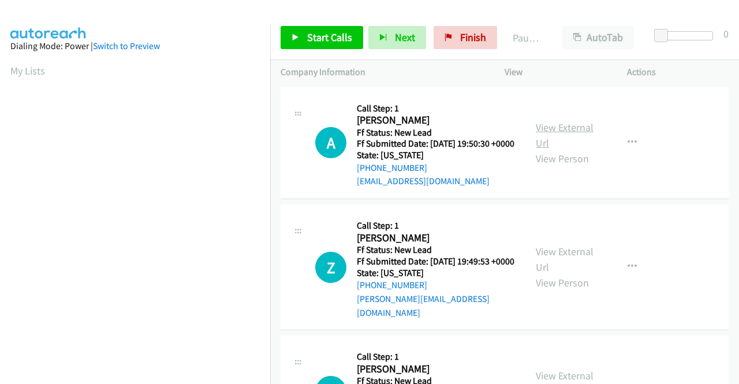
click at [552, 133] on link "View External Url" at bounding box center [565, 135] width 58 height 29
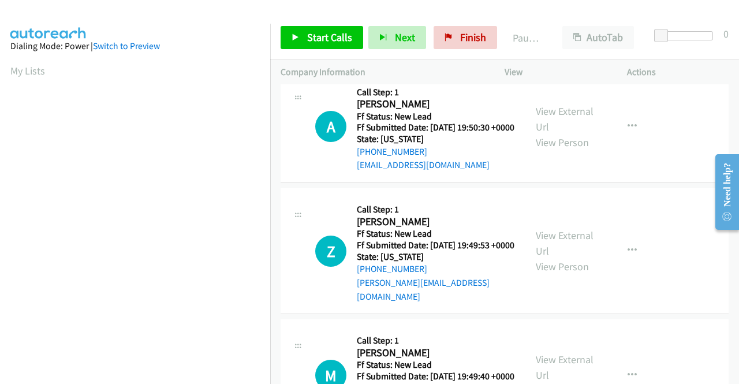
scroll to position [58, 0]
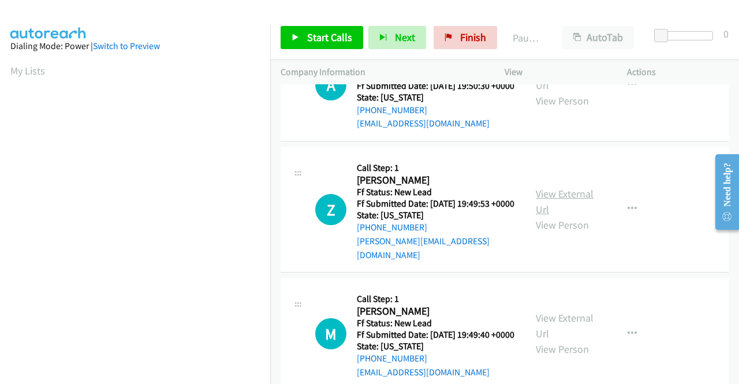
click at [558, 203] on link "View External Url" at bounding box center [565, 201] width 58 height 29
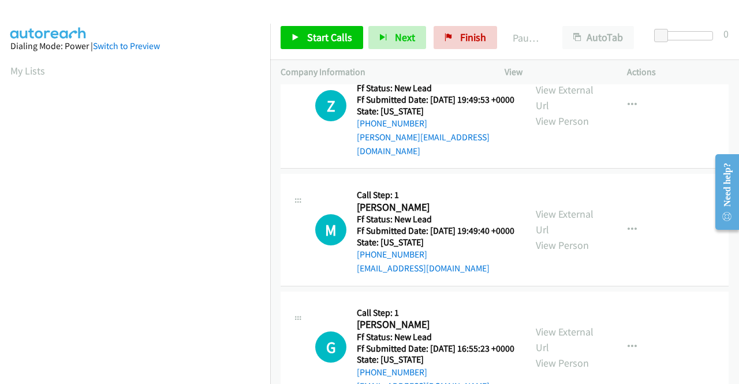
scroll to position [173, 0]
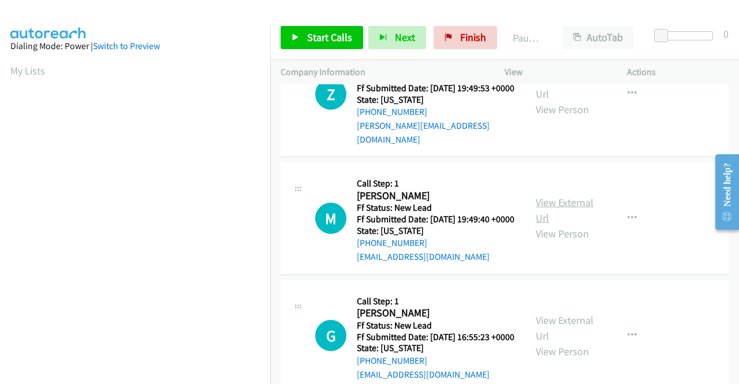
click at [574, 219] on link "View External Url" at bounding box center [565, 210] width 58 height 29
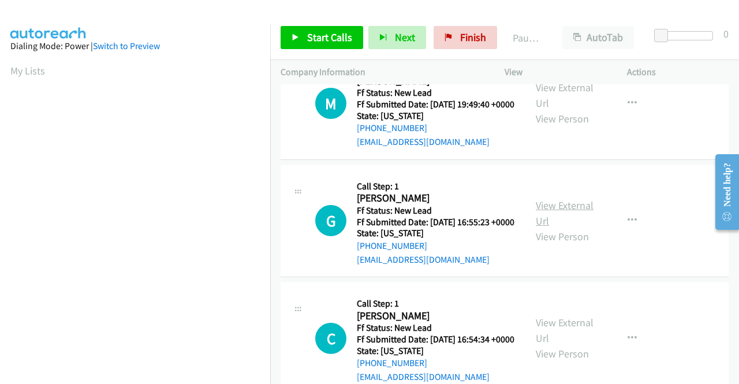
scroll to position [289, 0]
click at [562, 227] on link "View External Url" at bounding box center [565, 212] width 58 height 29
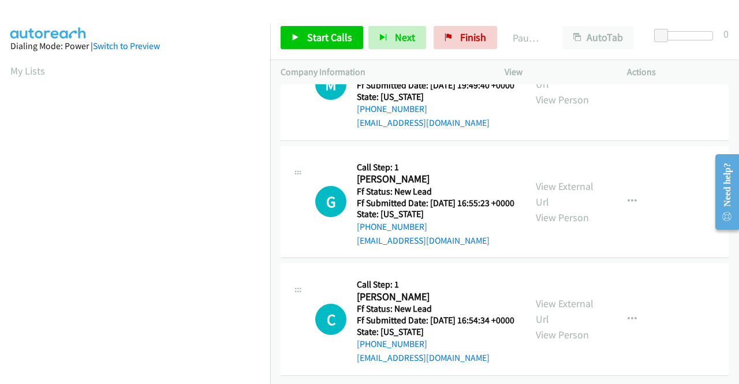
scroll to position [358, 0]
click at [578, 297] on link "View External Url" at bounding box center [565, 311] width 58 height 29
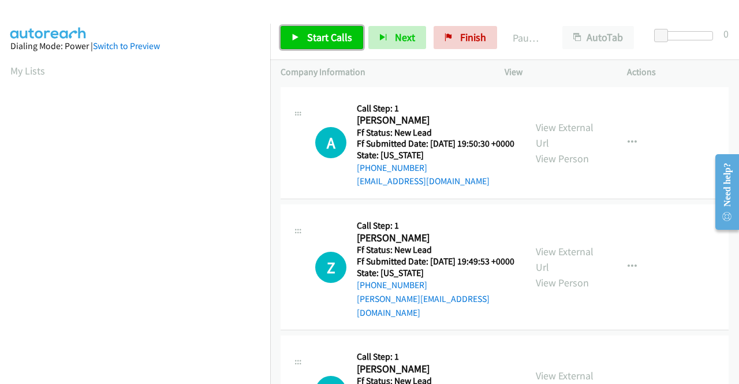
click at [306, 36] on link "Start Calls" at bounding box center [322, 37] width 83 height 23
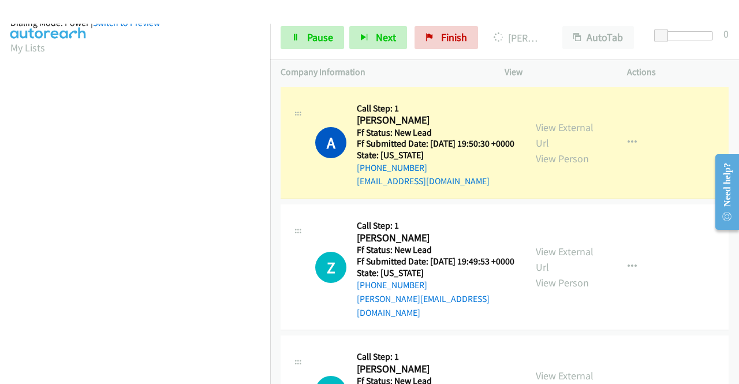
scroll to position [263, 0]
click at [317, 40] on span "Pause" at bounding box center [320, 37] width 26 height 13
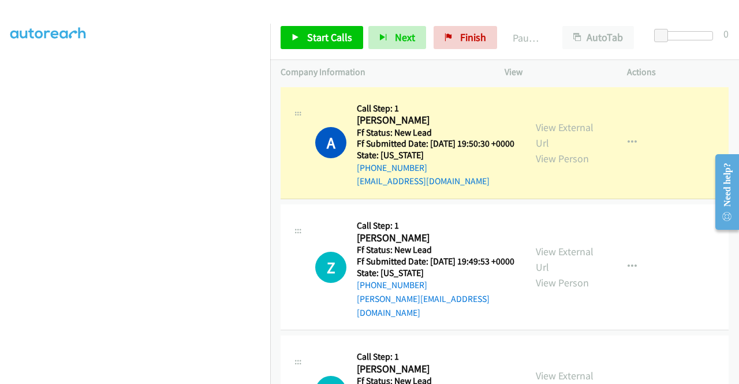
scroll to position [32, 0]
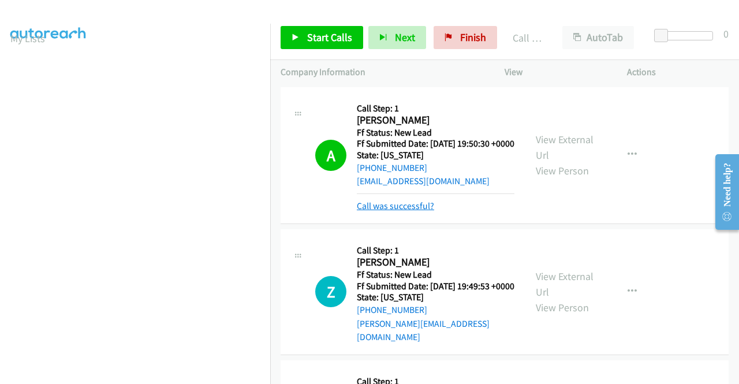
click at [390, 211] on link "Call was successful?" at bounding box center [395, 205] width 77 height 11
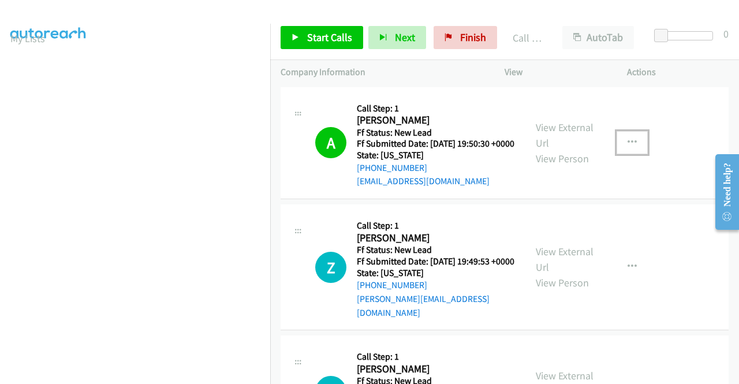
click at [621, 147] on button "button" at bounding box center [632, 142] width 31 height 23
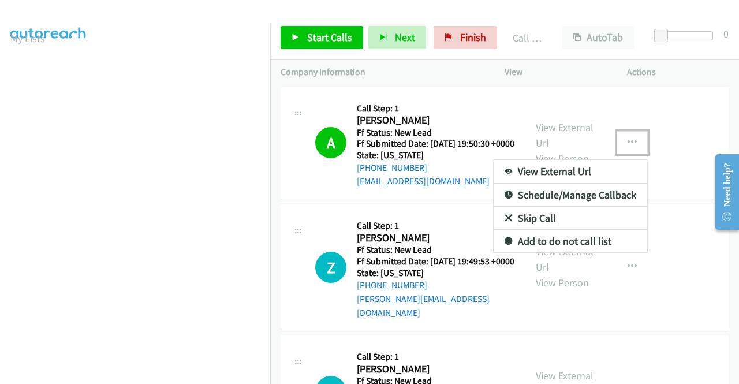
click at [561, 248] on link "Add to do not call list" at bounding box center [571, 241] width 154 height 23
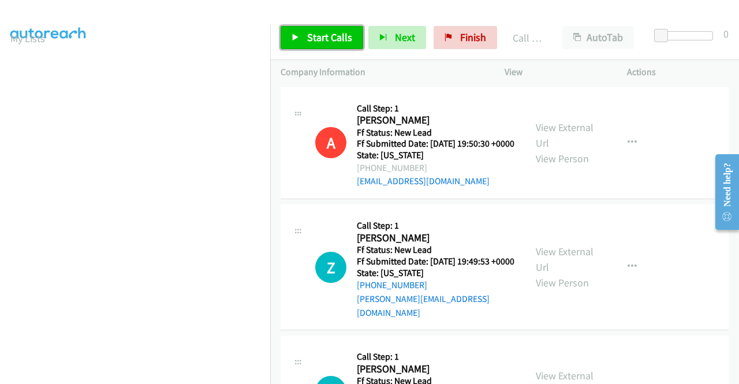
click at [319, 37] on span "Start Calls" at bounding box center [329, 37] width 45 height 13
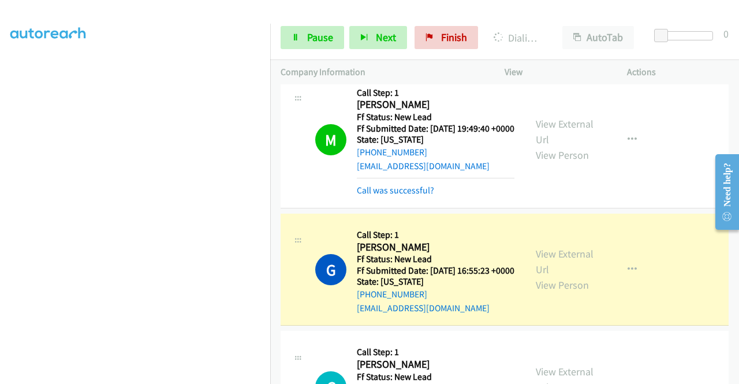
scroll to position [263, 0]
click at [308, 42] on span "Pause" at bounding box center [320, 37] width 26 height 13
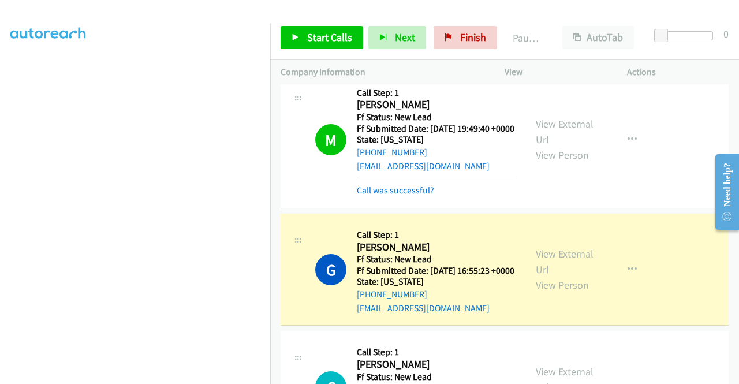
scroll to position [32, 0]
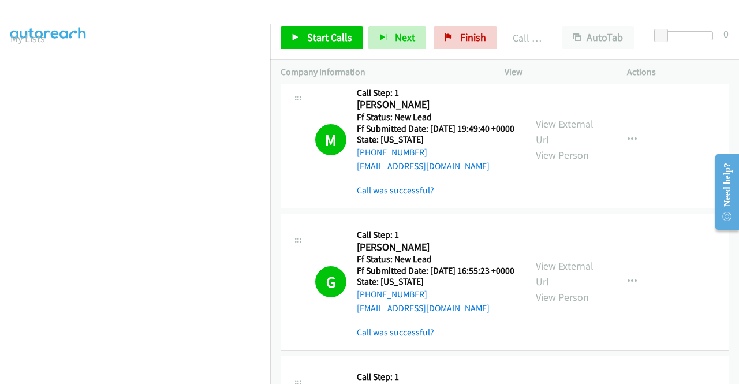
click at [322, 50] on div "Start Calls Pause Next Finish Call Completed AutoTab AutoTab 0" at bounding box center [504, 38] width 469 height 44
click at [323, 36] on span "Start Calls" at bounding box center [329, 37] width 45 height 13
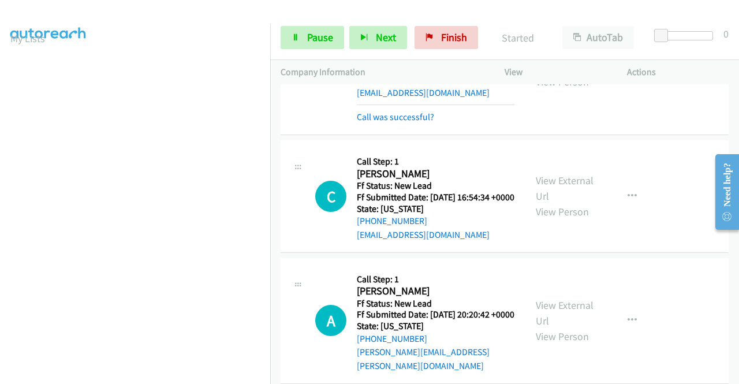
scroll to position [520, 0]
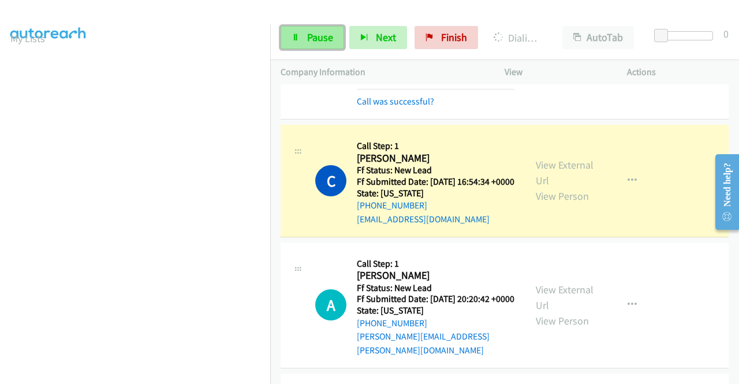
click at [319, 39] on span "Pause" at bounding box center [320, 37] width 26 height 13
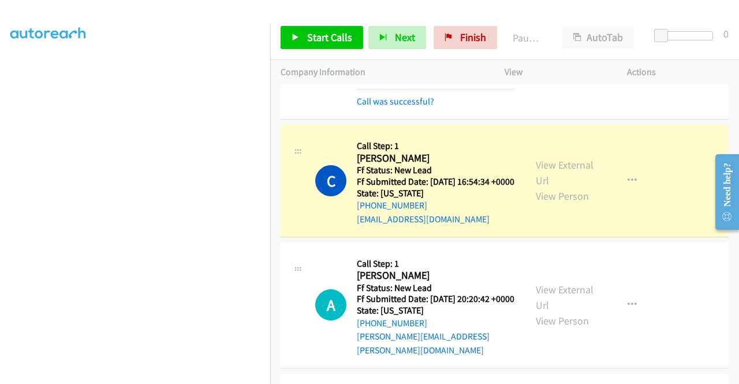
scroll to position [0, 0]
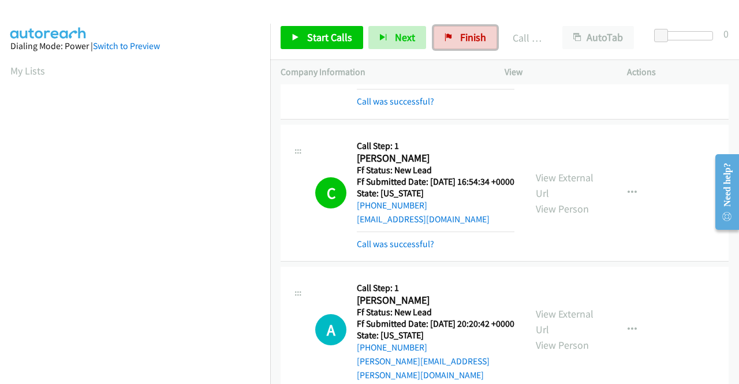
drag, startPoint x: 470, startPoint y: 38, endPoint x: 409, endPoint y: 55, distance: 62.9
click at [470, 38] on span "Finish" at bounding box center [473, 37] width 26 height 13
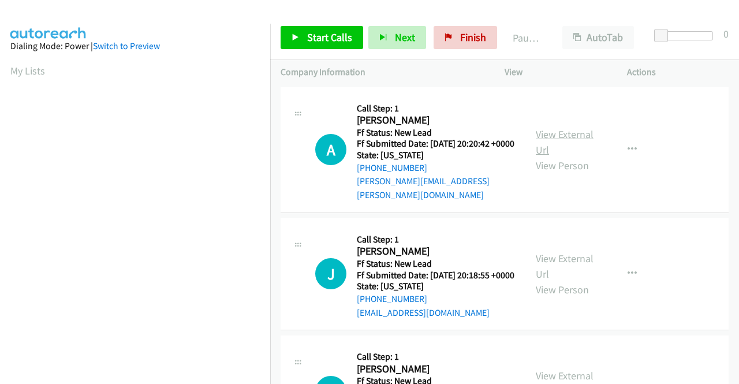
click at [545, 132] on link "View External Url" at bounding box center [565, 142] width 58 height 29
click at [576, 263] on link "View External Url" at bounding box center [565, 266] width 58 height 29
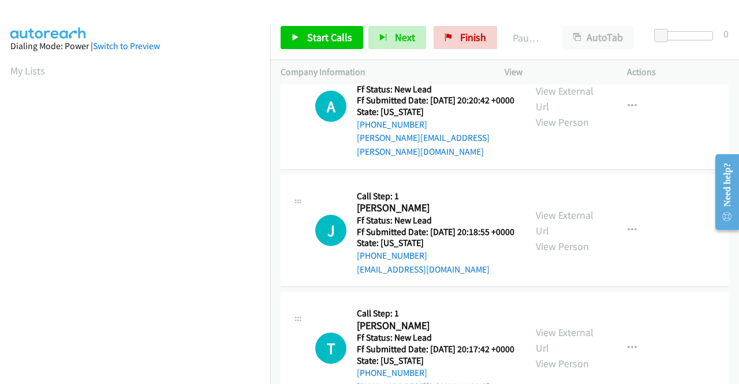
scroll to position [100, 0]
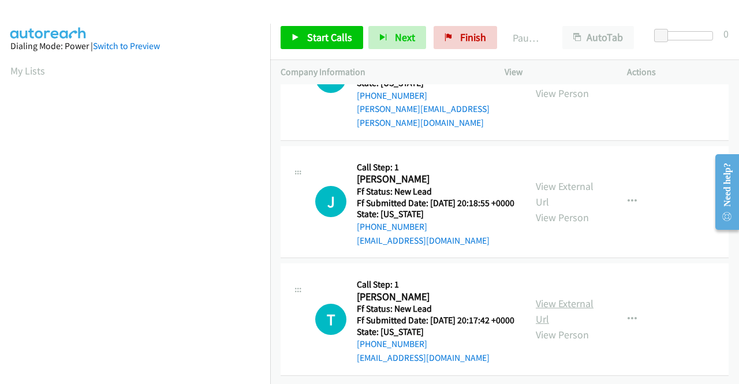
click at [555, 297] on link "View External Url" at bounding box center [565, 311] width 58 height 29
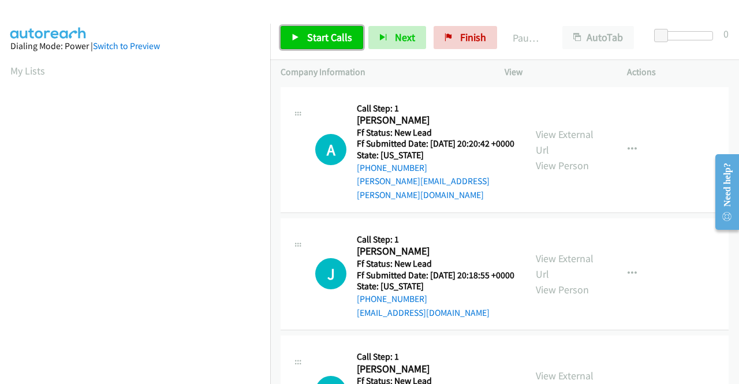
click at [310, 31] on span "Start Calls" at bounding box center [329, 37] width 45 height 13
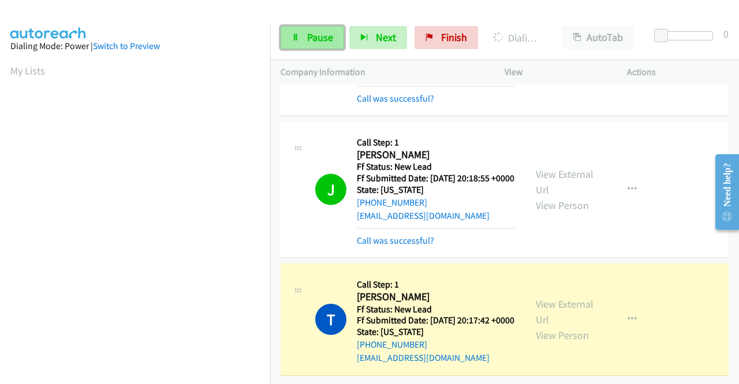
click at [319, 41] on span "Pause" at bounding box center [320, 37] width 26 height 13
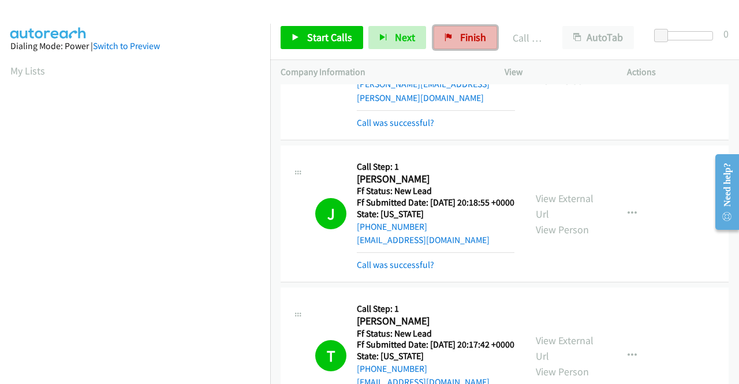
click at [460, 42] on span "Finish" at bounding box center [473, 37] width 26 height 13
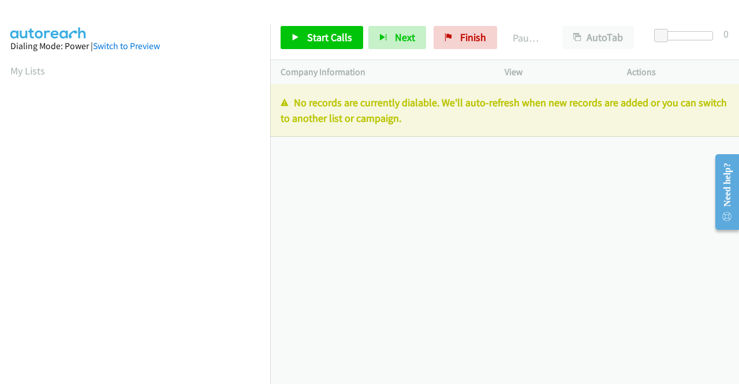
drag, startPoint x: 459, startPoint y: 125, endPoint x: 296, endPoint y: 102, distance: 164.6
click at [296, 102] on p "No records are currently dialable. We'll auto-refresh when new records are adde…" at bounding box center [505, 110] width 448 height 31
copy p "No records are currently dialable. We'll auto-refresh when new records are adde…"
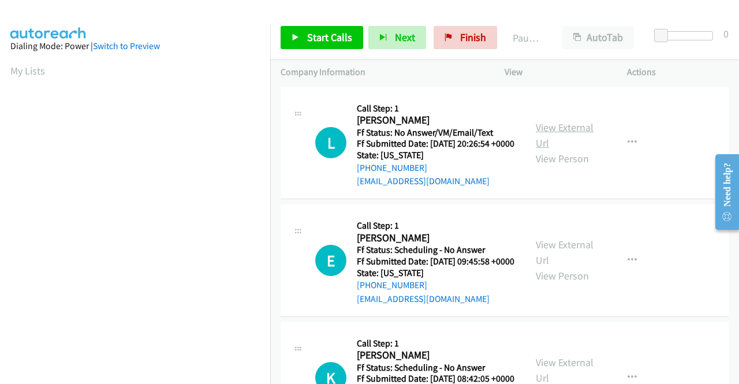
click at [546, 132] on link "View External Url" at bounding box center [565, 135] width 58 height 29
click at [555, 263] on link "View External Url" at bounding box center [565, 252] width 58 height 29
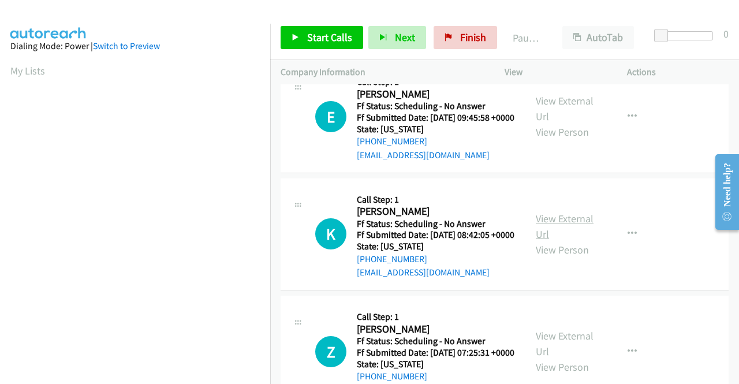
scroll to position [173, 0]
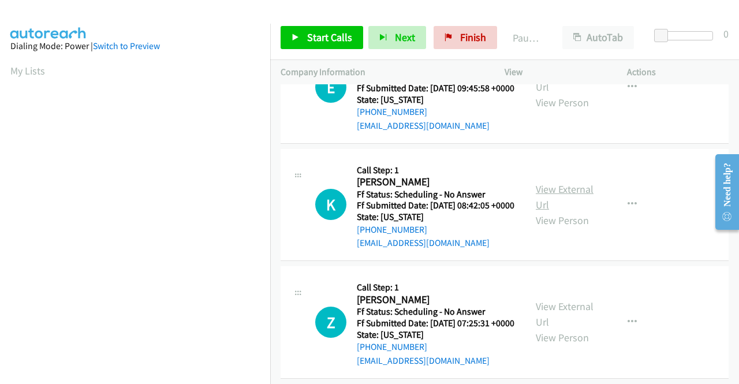
click at [566, 211] on link "View External Url" at bounding box center [565, 196] width 58 height 29
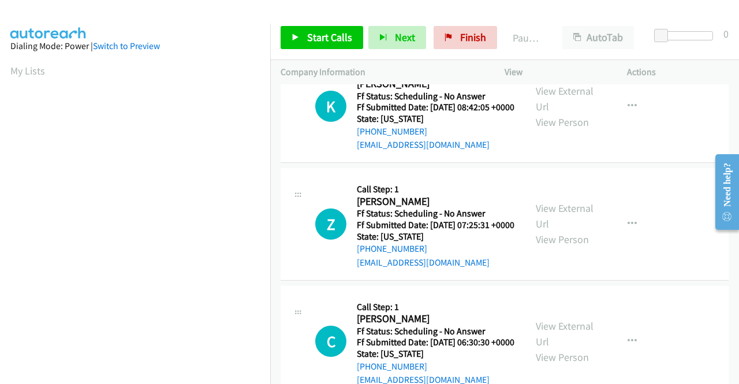
scroll to position [289, 0]
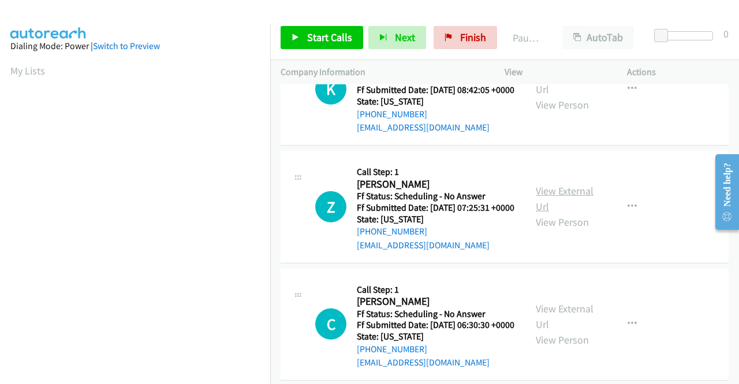
click at [573, 213] on link "View External Url" at bounding box center [565, 198] width 58 height 29
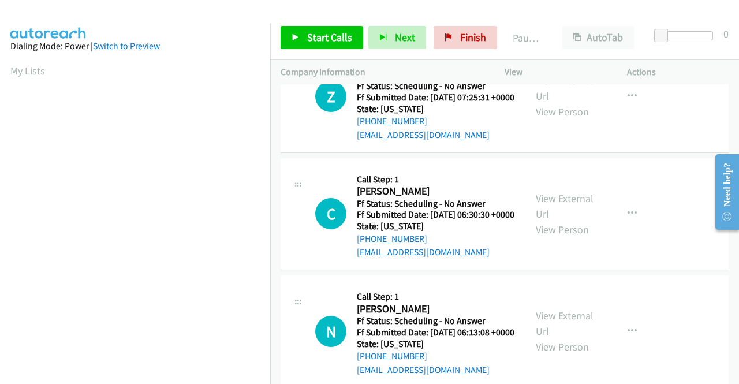
scroll to position [404, 0]
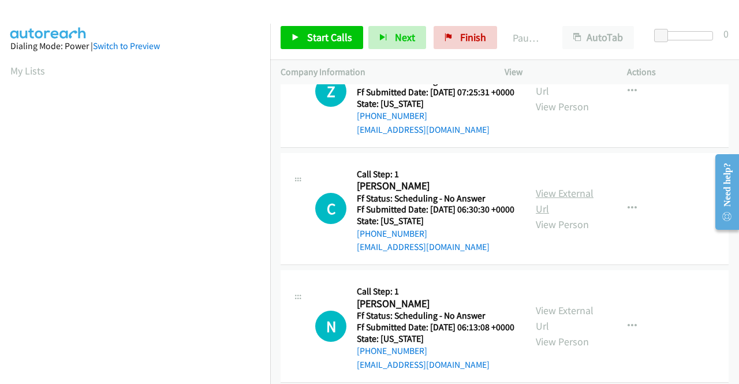
click at [554, 215] on link "View External Url" at bounding box center [565, 201] width 58 height 29
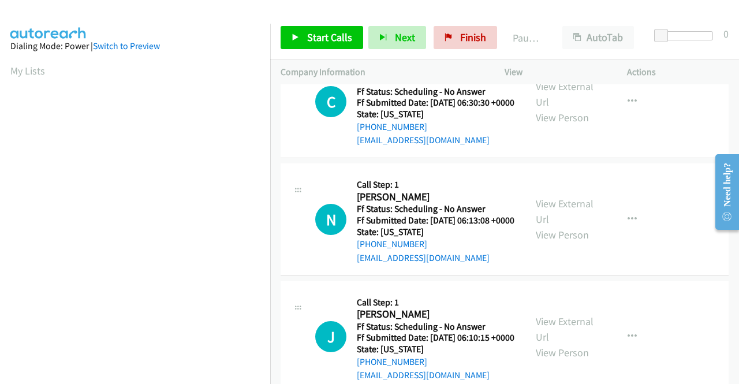
scroll to position [520, 0]
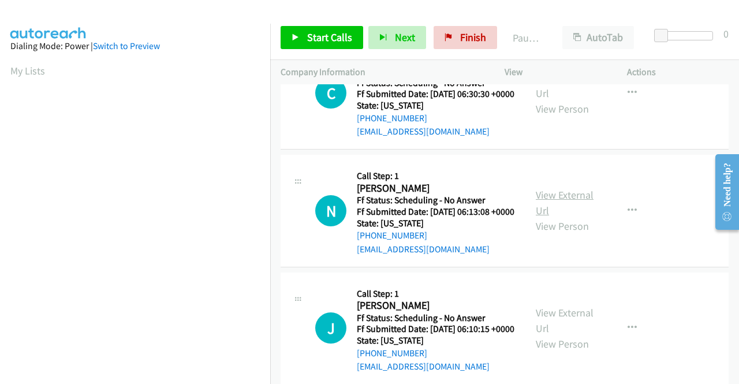
click at [583, 217] on link "View External Url" at bounding box center [565, 202] width 58 height 29
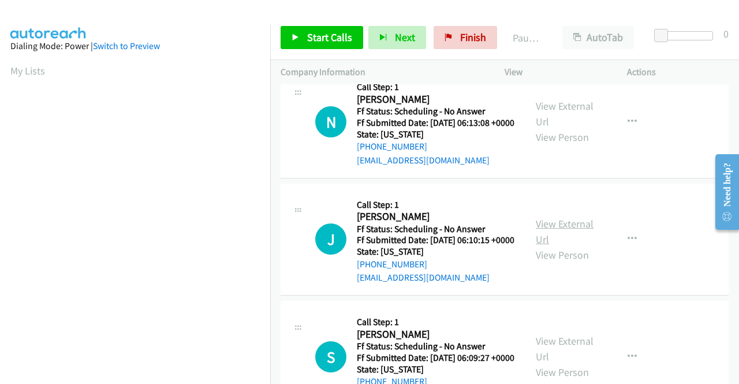
scroll to position [635, 0]
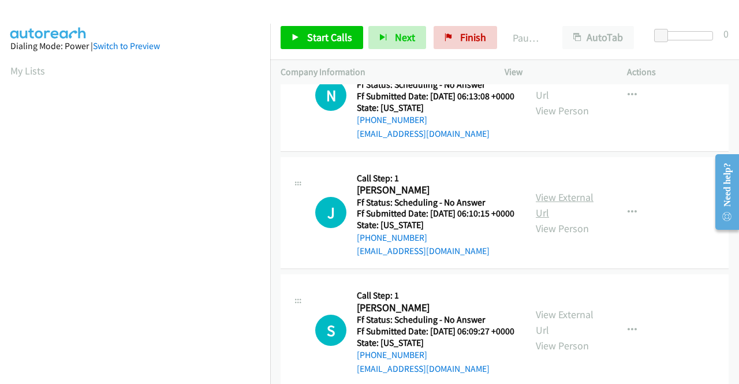
click at [568, 219] on link "View External Url" at bounding box center [565, 205] width 58 height 29
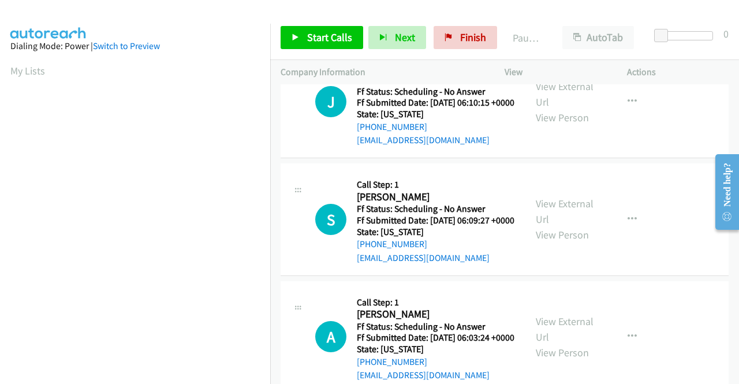
scroll to position [751, 0]
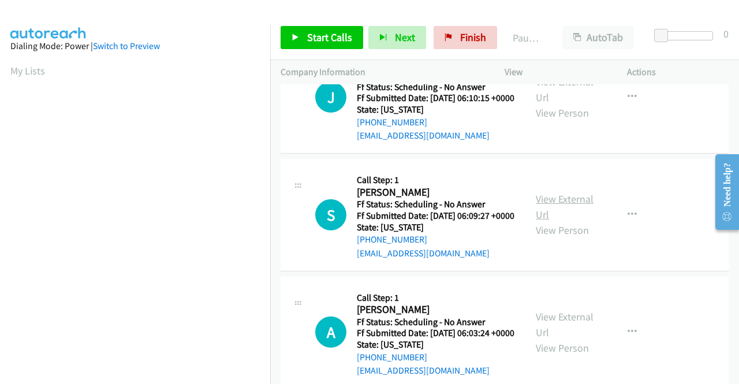
click at [558, 221] on link "View External Url" at bounding box center [565, 206] width 58 height 29
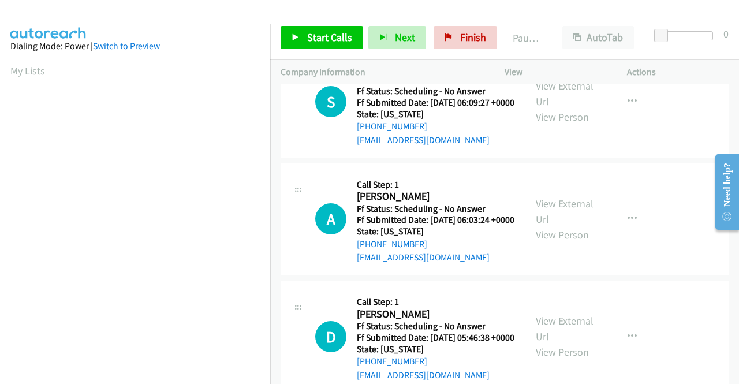
scroll to position [866, 0]
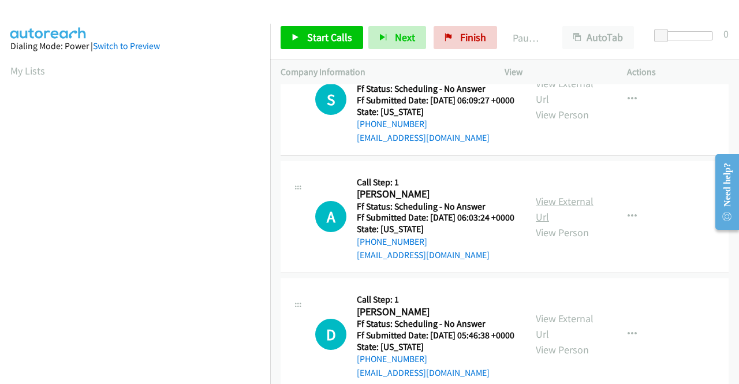
click at [567, 224] on link "View External Url" at bounding box center [565, 209] width 58 height 29
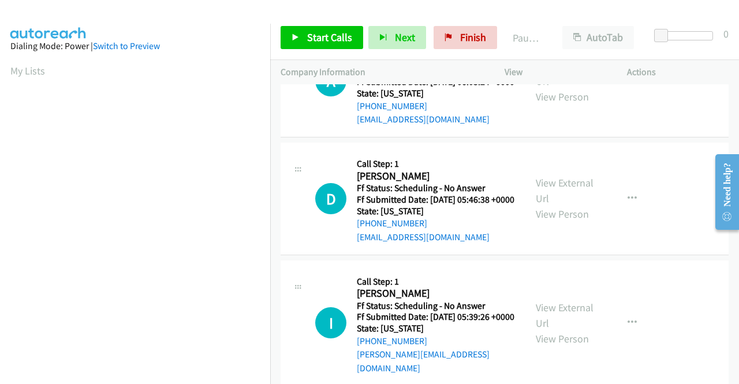
scroll to position [1040, 0]
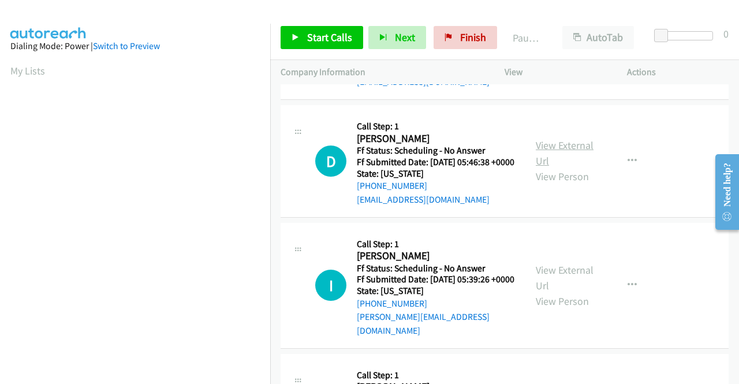
click at [549, 167] on link "View External Url" at bounding box center [565, 153] width 58 height 29
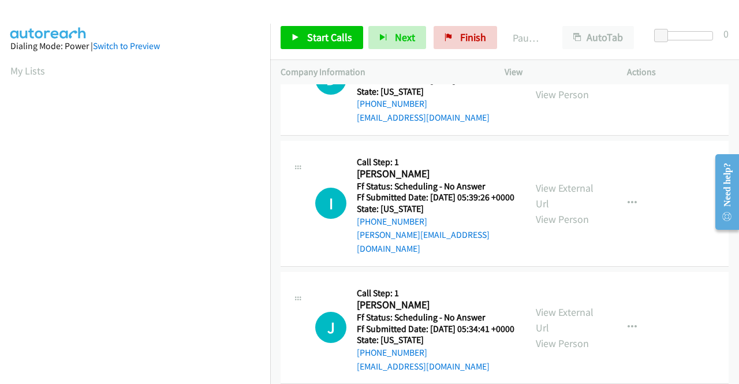
scroll to position [1155, 0]
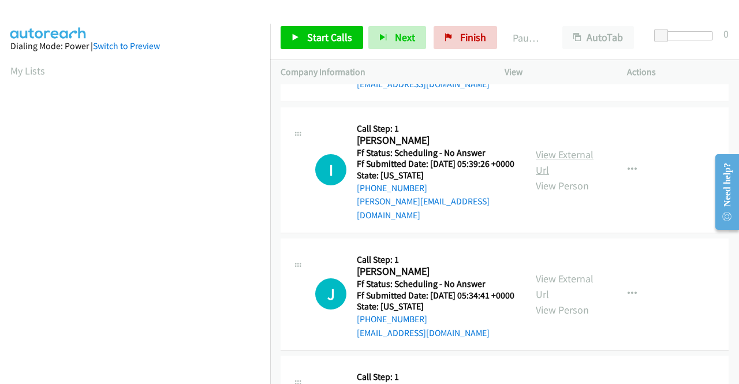
click at [579, 177] on link "View External Url" at bounding box center [565, 162] width 58 height 29
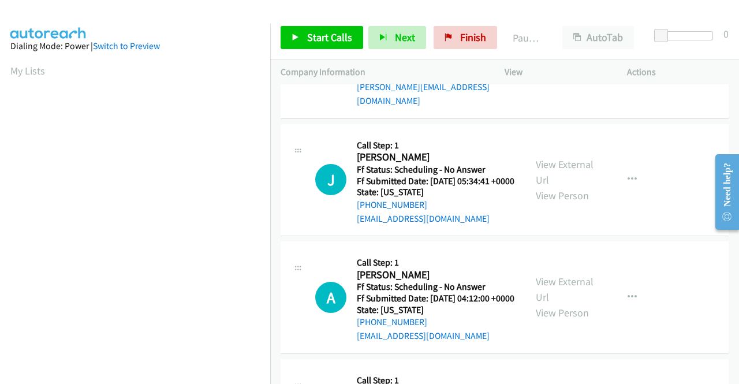
scroll to position [1271, 0]
click at [545, 185] on link "View External Url" at bounding box center [565, 171] width 58 height 29
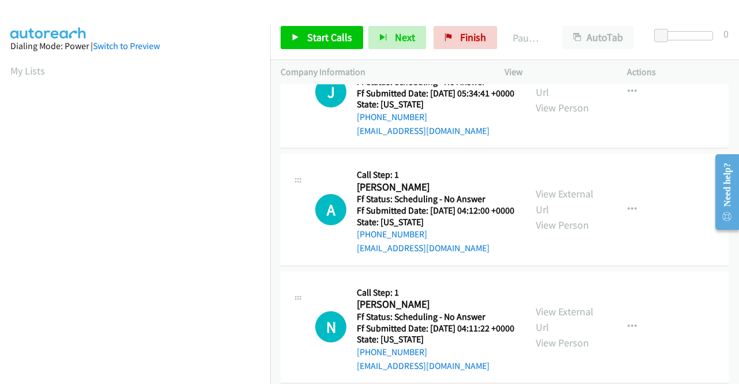
scroll to position [1386, 0]
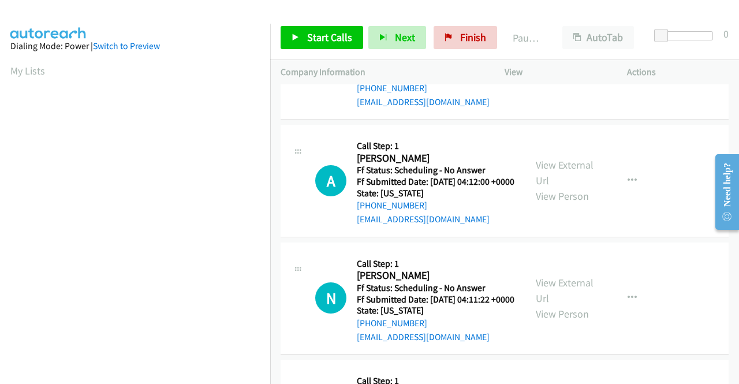
click at [540, 204] on div "View External Url View Person" at bounding box center [566, 180] width 60 height 47
click at [544, 187] on link "View External Url" at bounding box center [565, 172] width 58 height 29
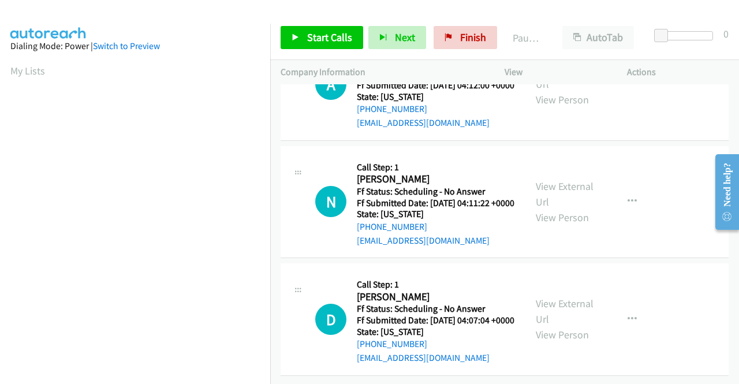
scroll to position [1617, 0]
click at [562, 188] on link "View External Url" at bounding box center [565, 194] width 58 height 29
click at [537, 297] on link "View External Url" at bounding box center [565, 311] width 58 height 29
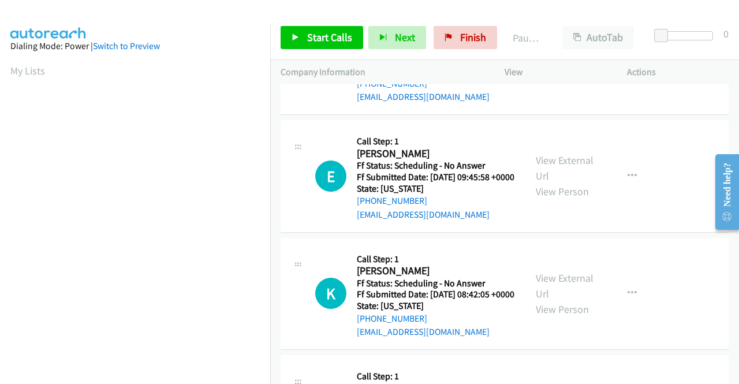
scroll to position [0, 0]
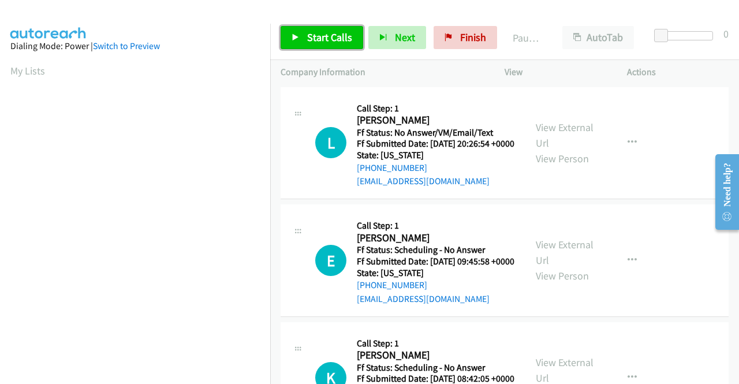
click at [301, 36] on link "Start Calls" at bounding box center [322, 37] width 83 height 23
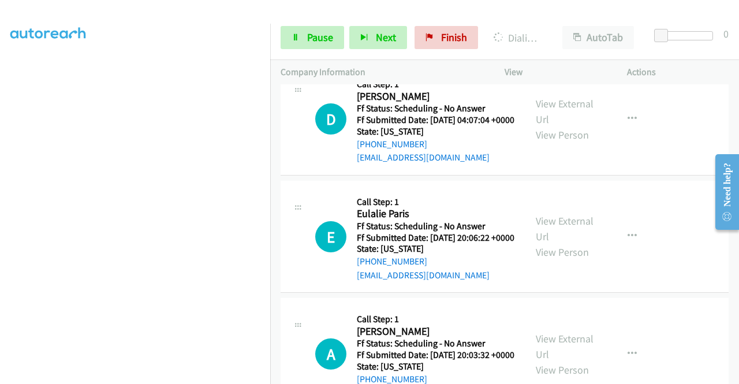
scroll to position [2021, 0]
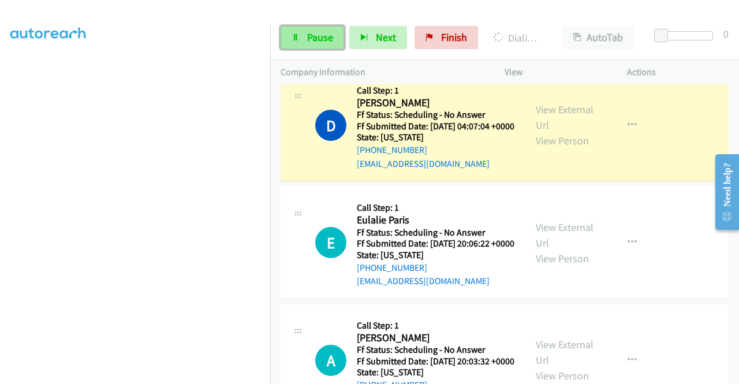
click at [306, 32] on link "Pause" at bounding box center [313, 37] width 64 height 23
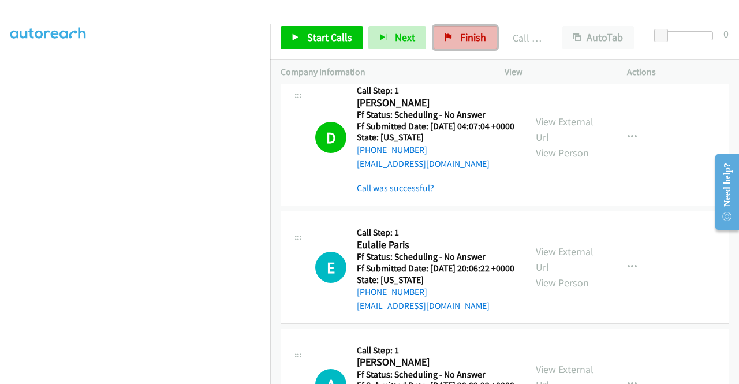
click at [451, 30] on link "Finish" at bounding box center [466, 37] width 64 height 23
